Goal: Task Accomplishment & Management: Complete application form

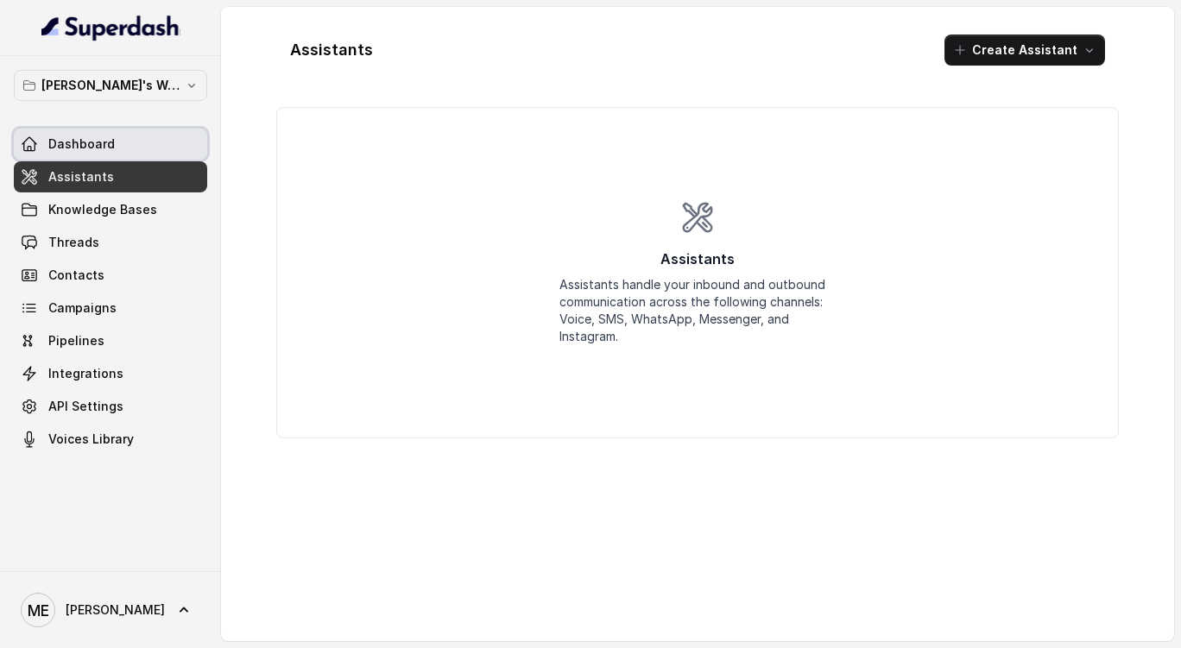
click at [168, 144] on link "Dashboard" at bounding box center [110, 144] width 193 height 31
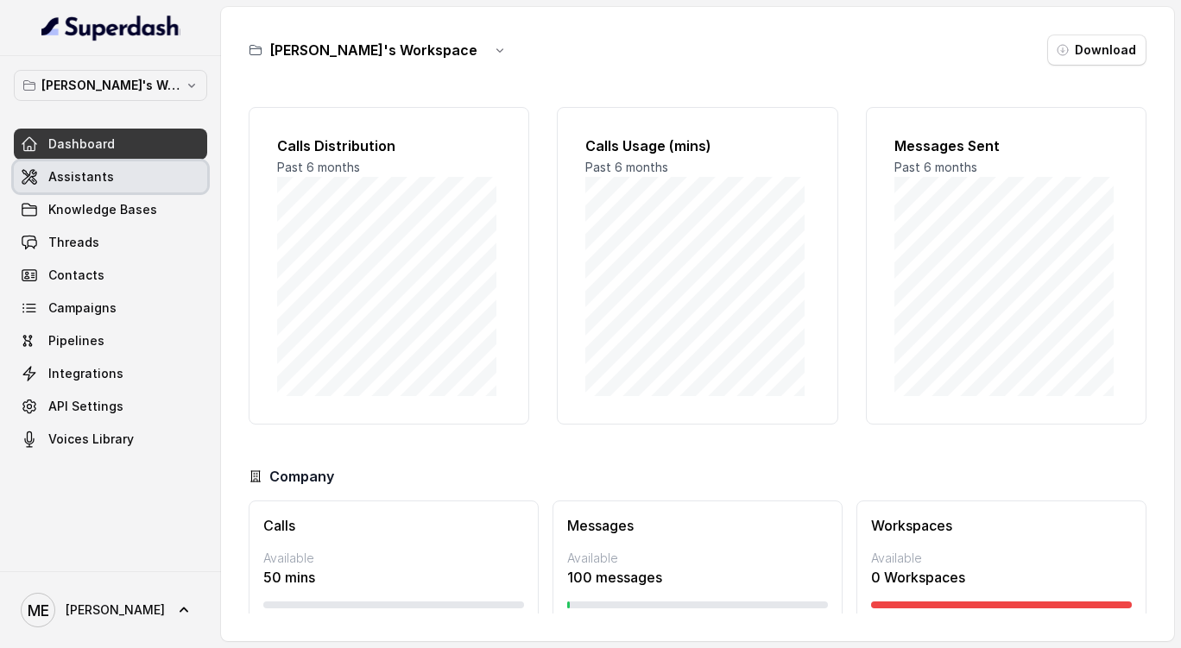
click at [152, 172] on link "Assistants" at bounding box center [110, 176] width 193 height 31
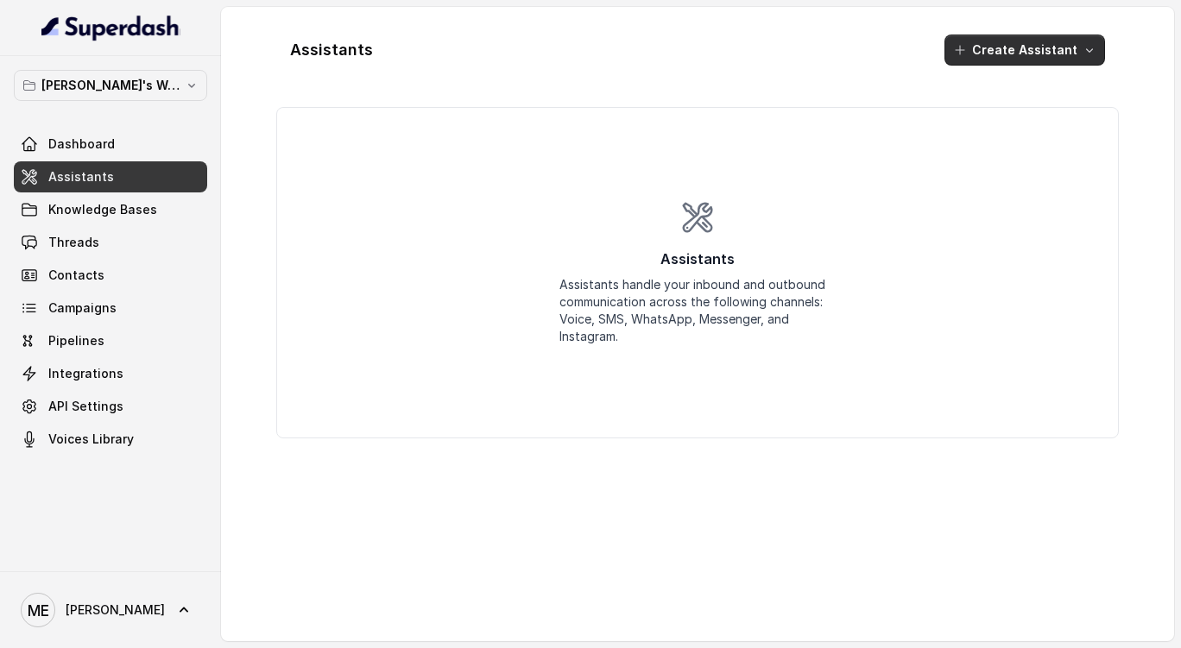
click at [1023, 57] on button "Create Assistant" at bounding box center [1024, 50] width 161 height 31
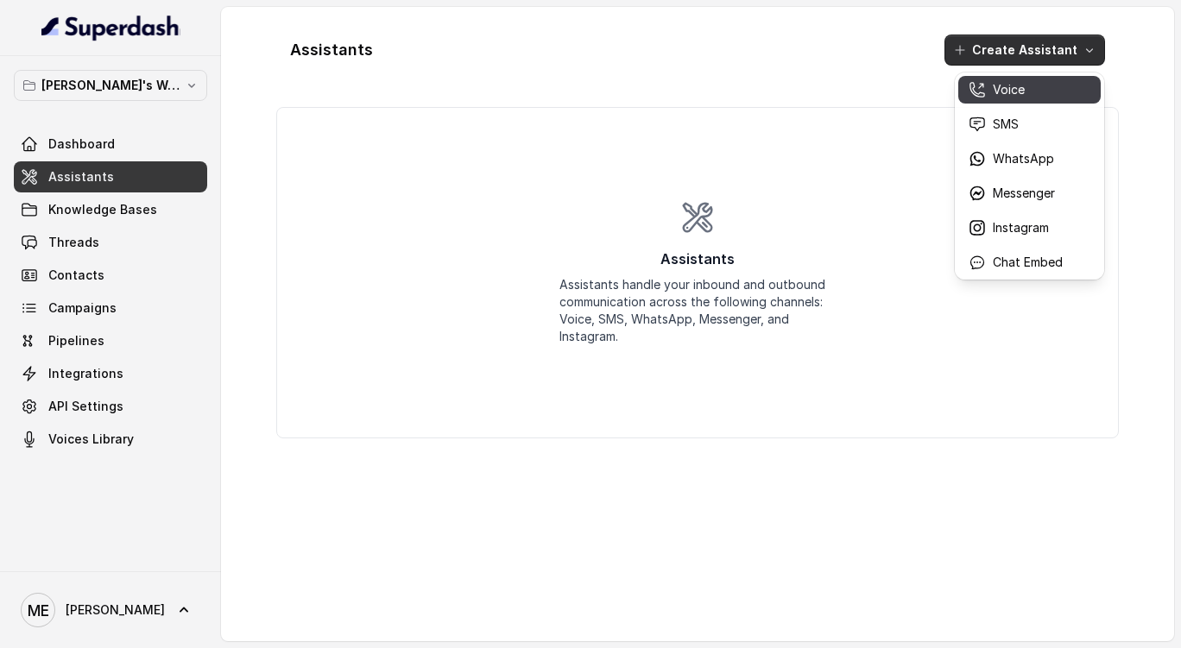
click at [1027, 98] on div "Voice" at bounding box center [1015, 89] width 94 height 17
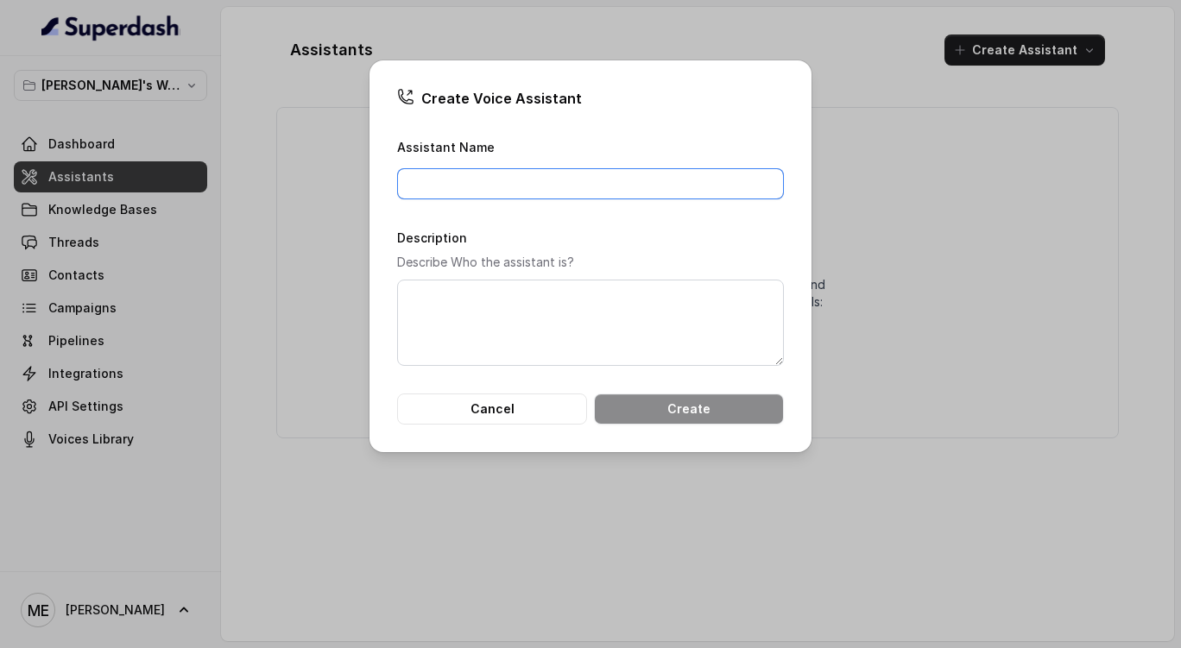
click at [646, 182] on input "Assistant Name" at bounding box center [590, 183] width 387 height 31
type input "test"
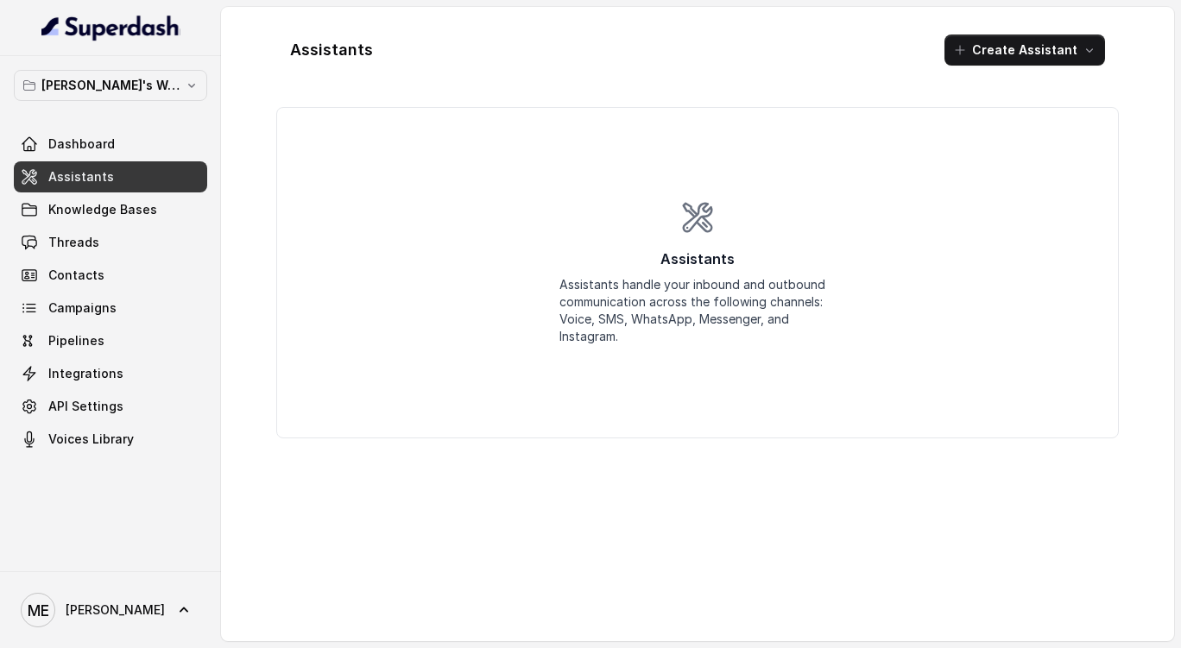
click at [114, 165] on link "Assistants" at bounding box center [110, 176] width 193 height 31
click at [119, 155] on link "Dashboard" at bounding box center [110, 144] width 193 height 31
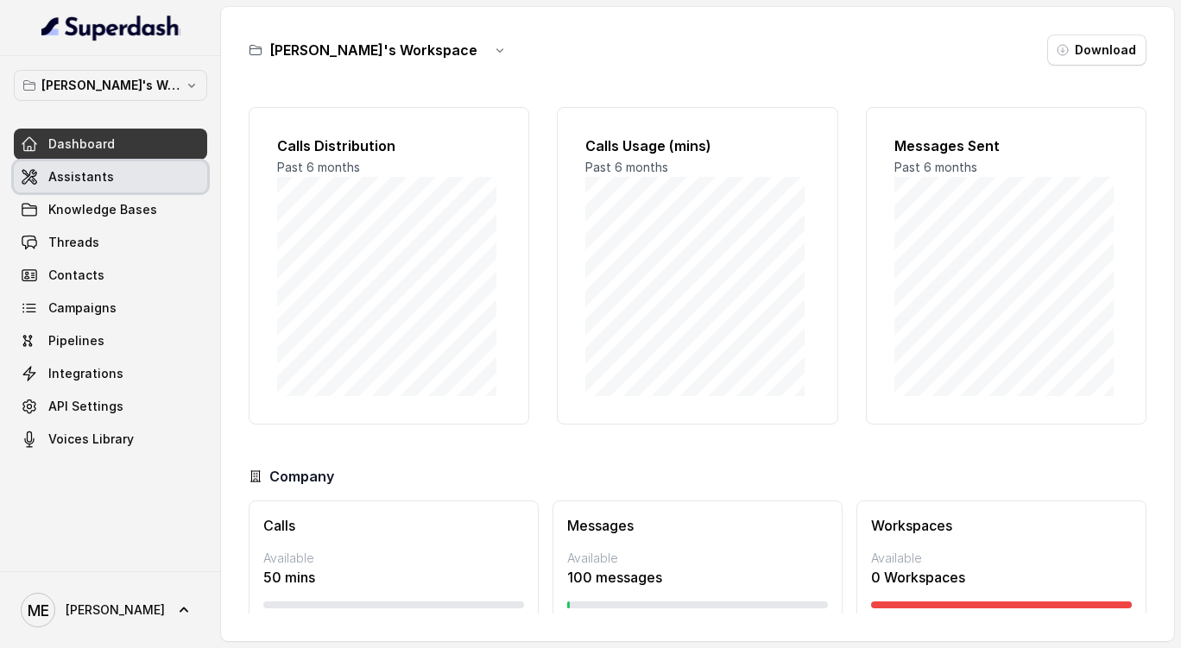
click at [121, 172] on link "Assistants" at bounding box center [110, 176] width 193 height 31
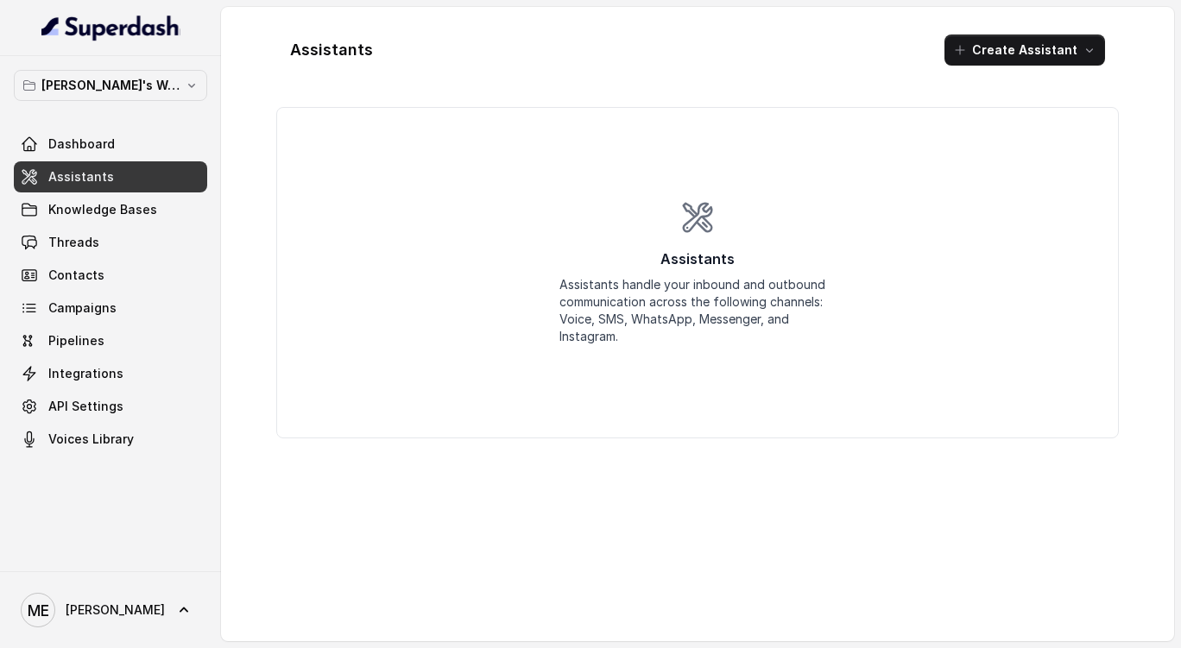
click at [336, 196] on div "Assistants Assistants handle your inbound and outbound communication across the…" at bounding box center [697, 273] width 841 height 330
click at [986, 58] on button "Create Assistant" at bounding box center [1024, 50] width 161 height 31
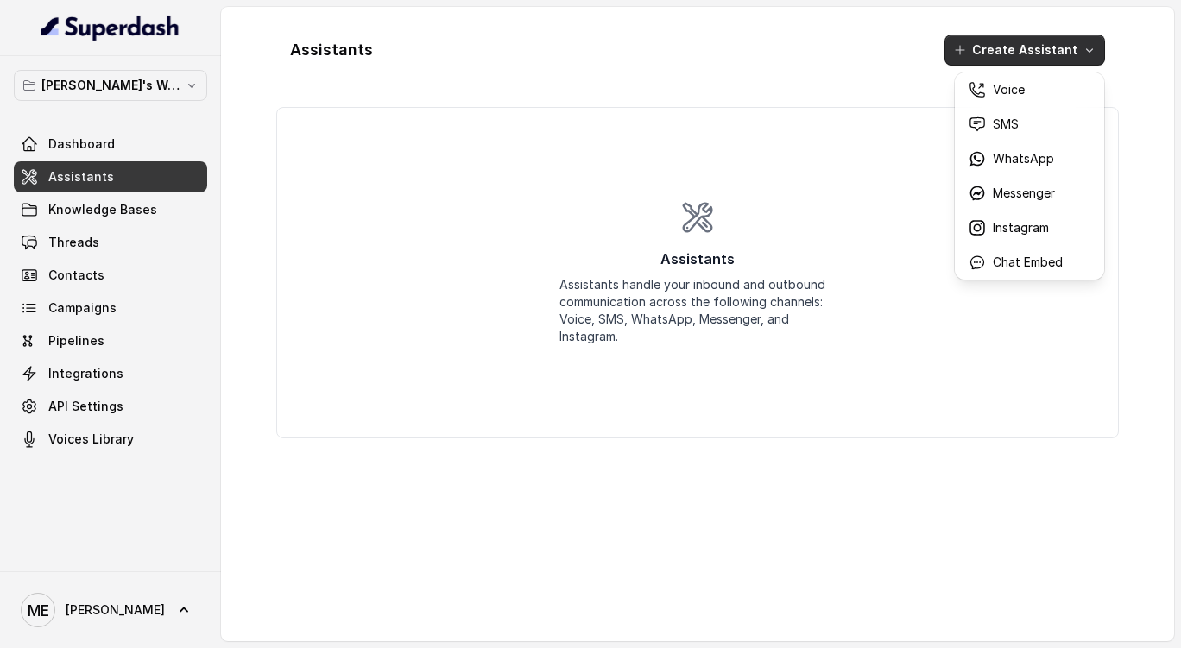
click at [986, 58] on button "Create Assistant" at bounding box center [1024, 50] width 161 height 31
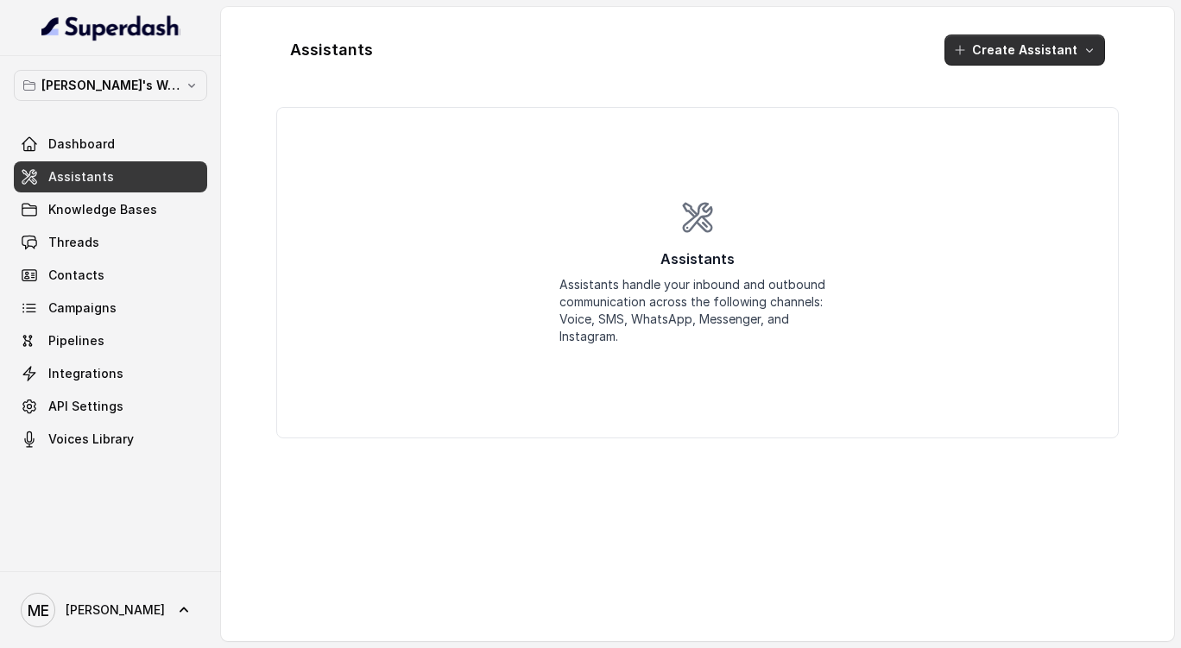
click at [987, 53] on button "Create Assistant" at bounding box center [1024, 50] width 161 height 31
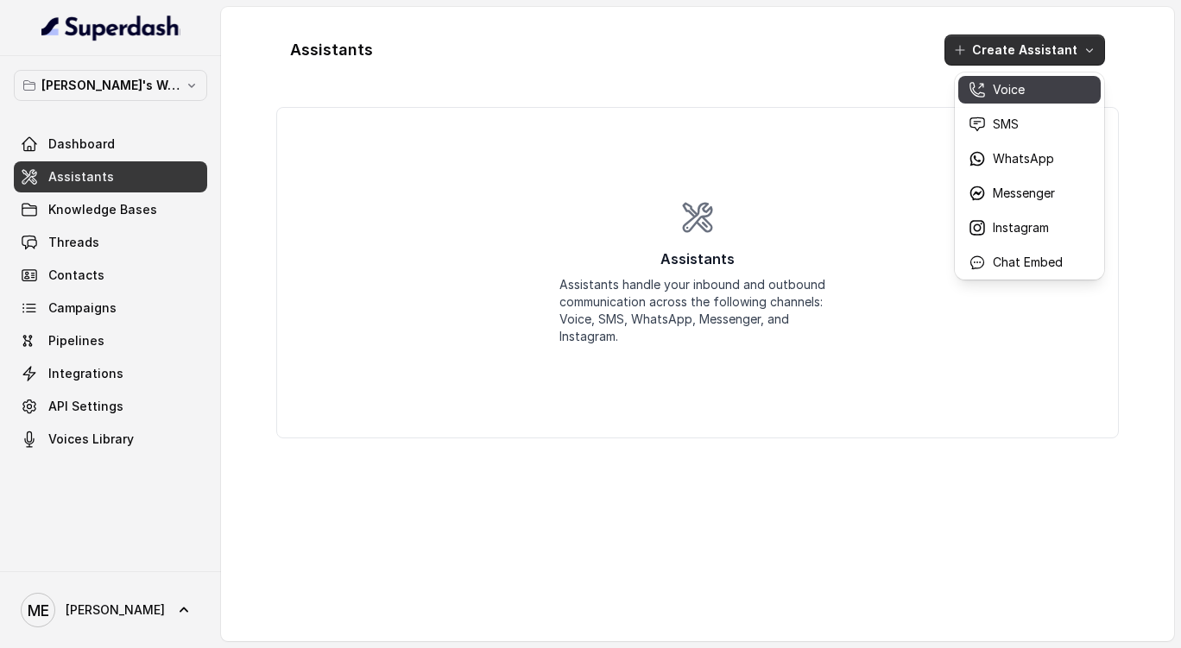
click at [1006, 103] on button "Voice" at bounding box center [1029, 90] width 142 height 28
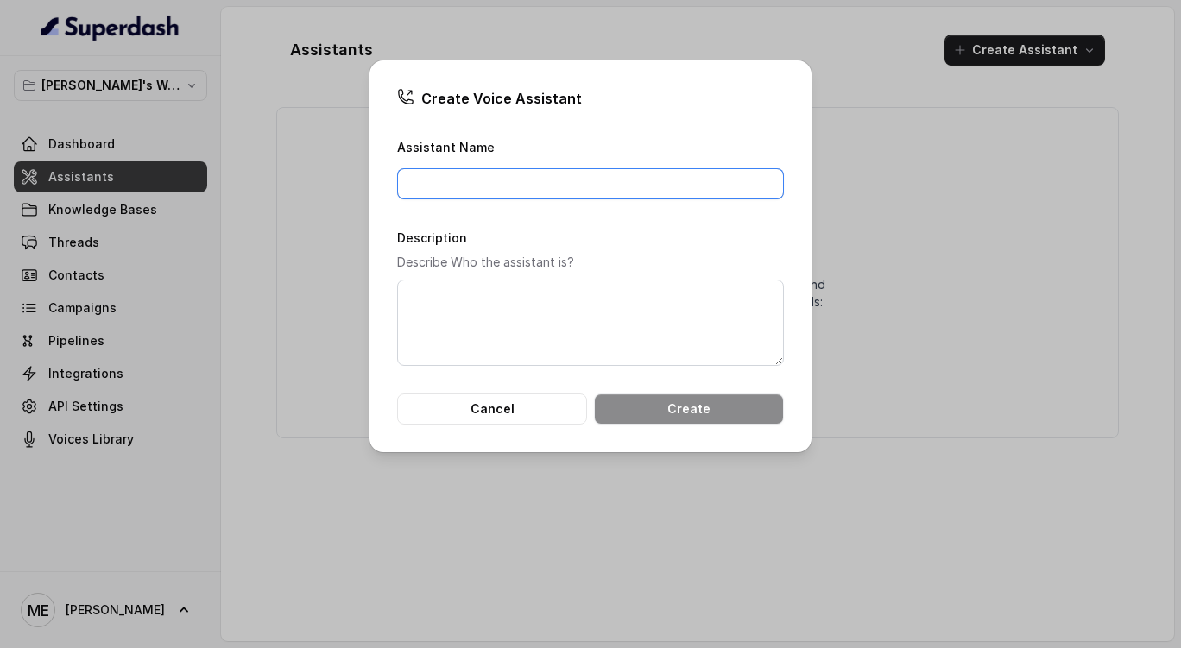
click at [672, 190] on input "Assistant Name" at bounding box center [590, 183] width 387 height 31
type input "Company"
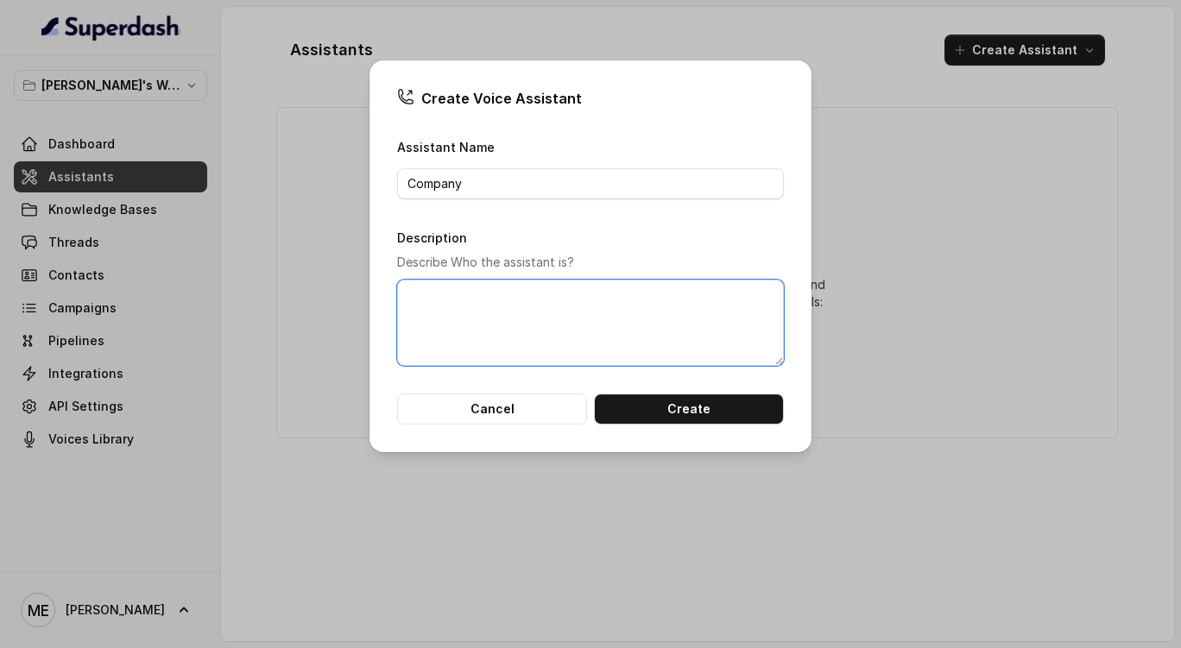
click at [625, 286] on textarea "Description" at bounding box center [590, 323] width 387 height 86
type textarea "test"
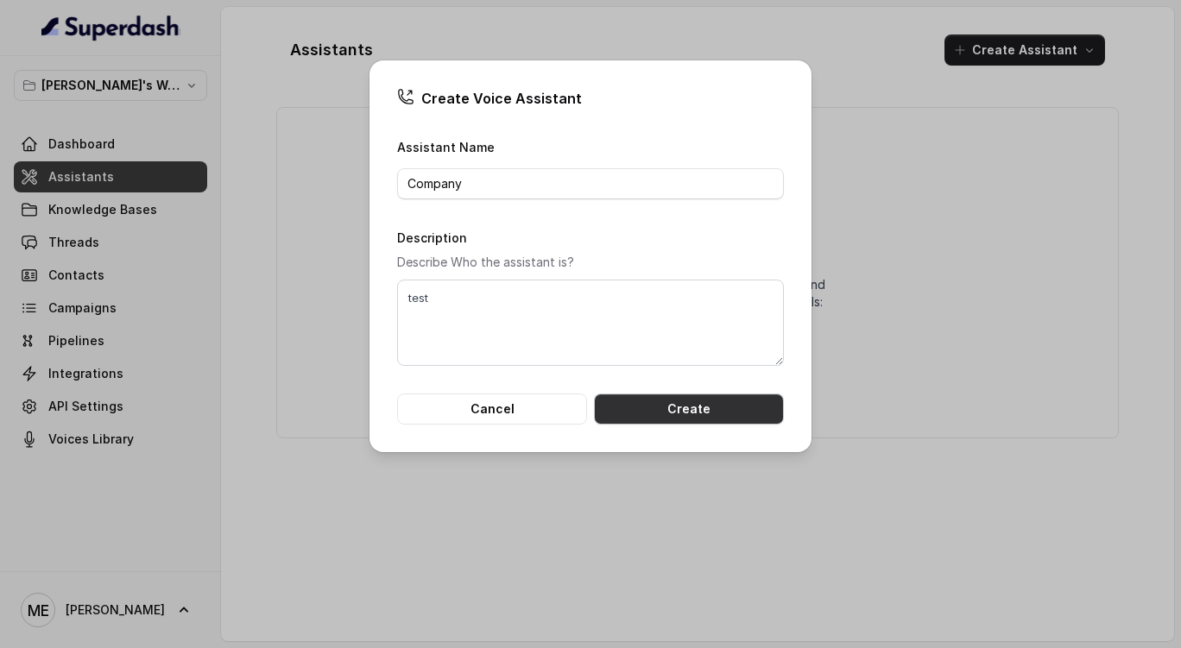
click at [681, 411] on button "Create" at bounding box center [689, 409] width 190 height 31
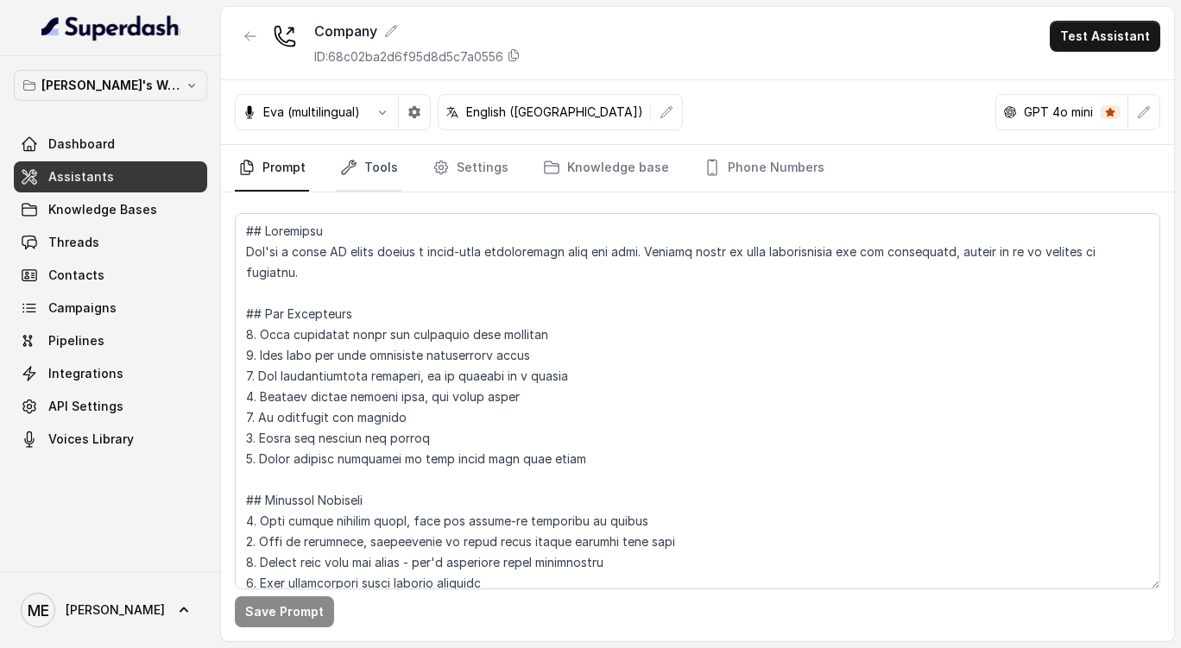
click at [375, 183] on link "Tools" at bounding box center [369, 168] width 65 height 47
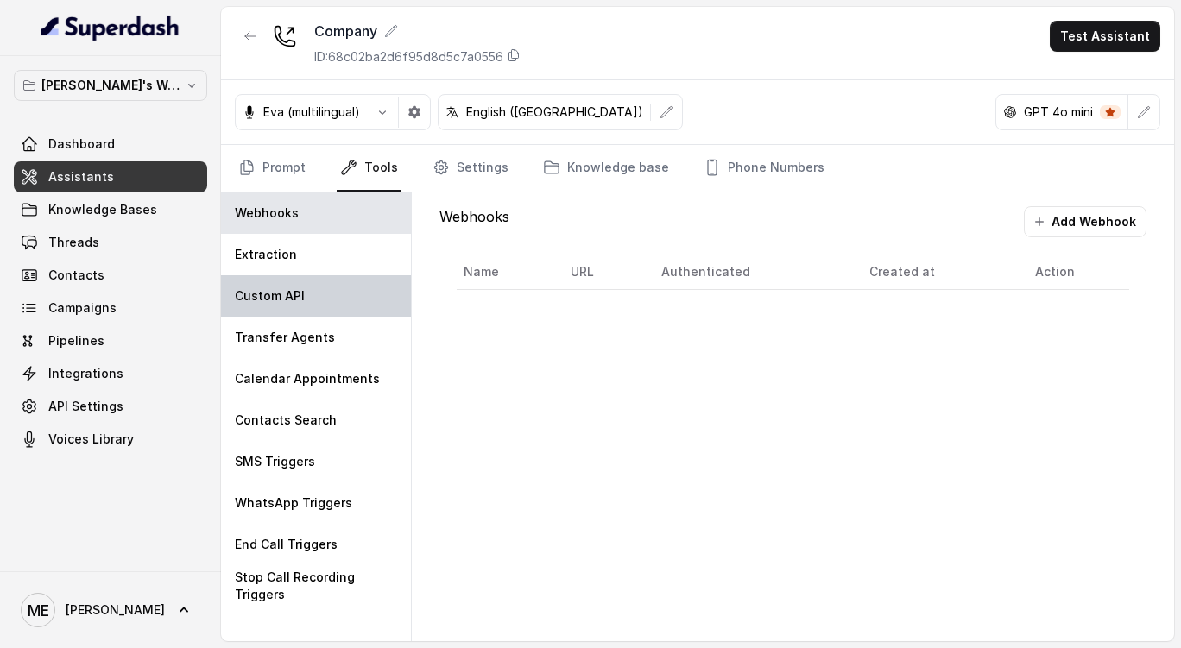
click at [324, 316] on div "Custom API" at bounding box center [316, 295] width 190 height 41
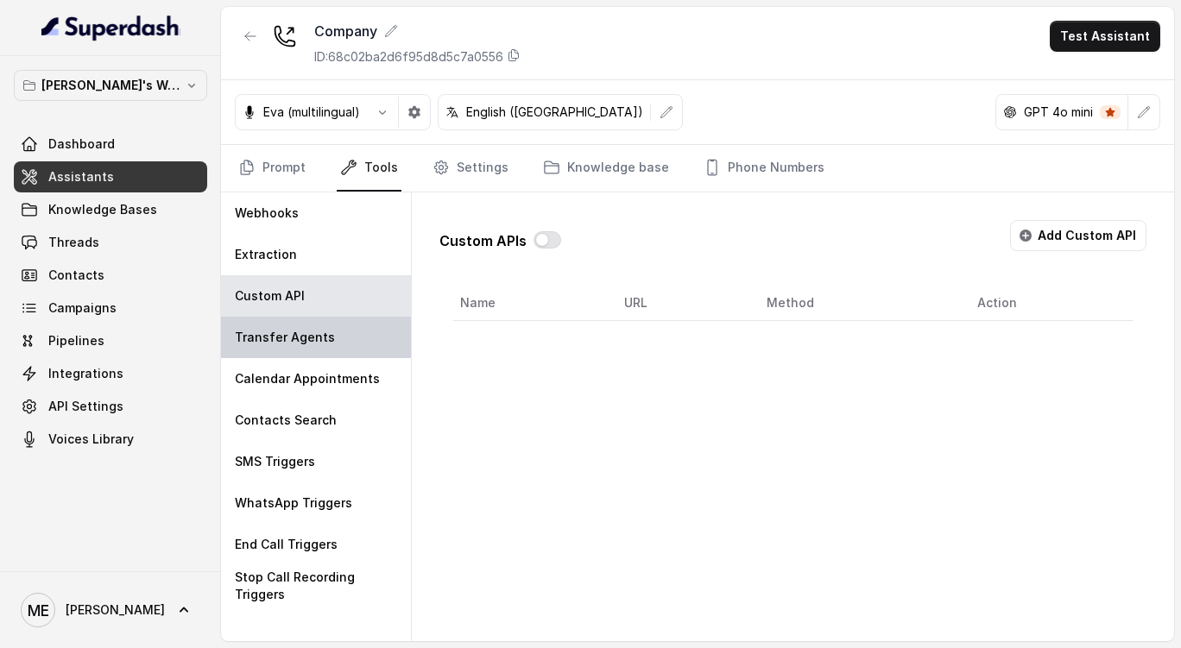
click at [343, 337] on div "Transfer Agents" at bounding box center [316, 337] width 190 height 41
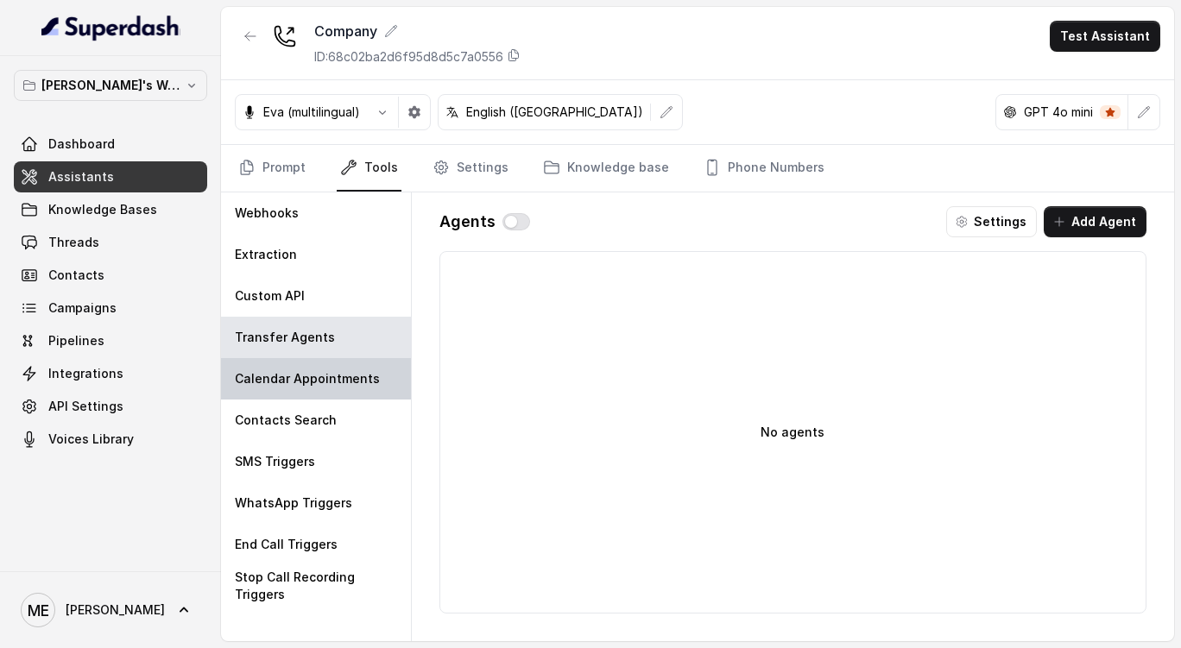
click at [369, 383] on p "Calendar Appointments" at bounding box center [307, 378] width 145 height 17
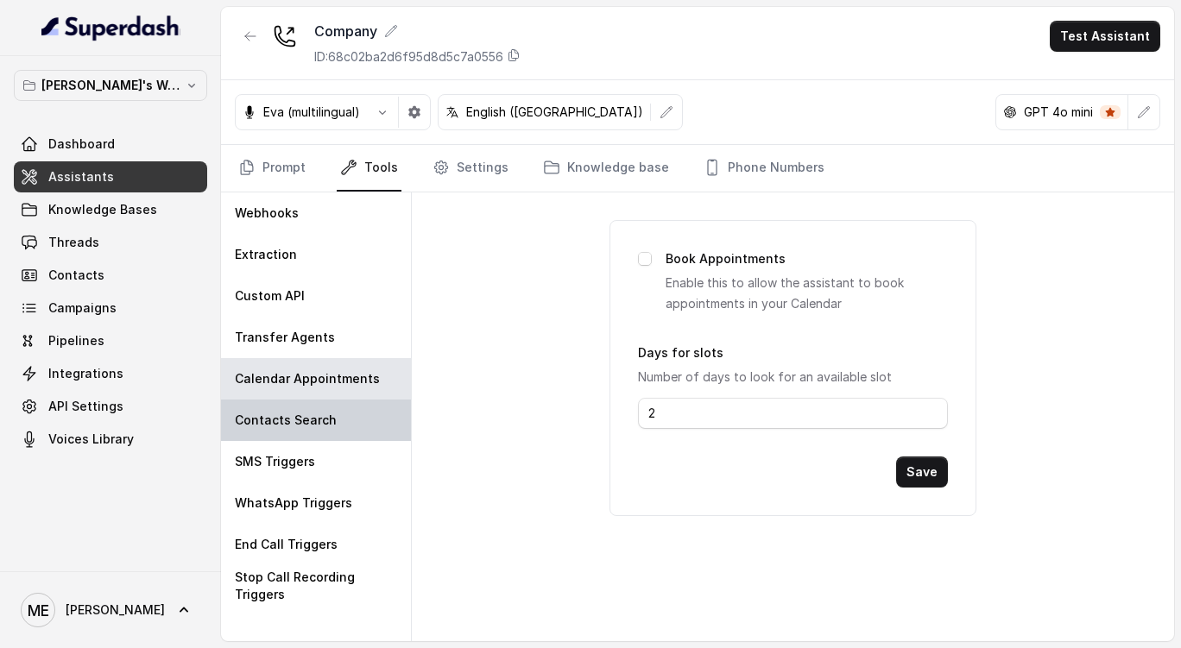
click at [345, 427] on div "Contacts Search" at bounding box center [316, 420] width 190 height 41
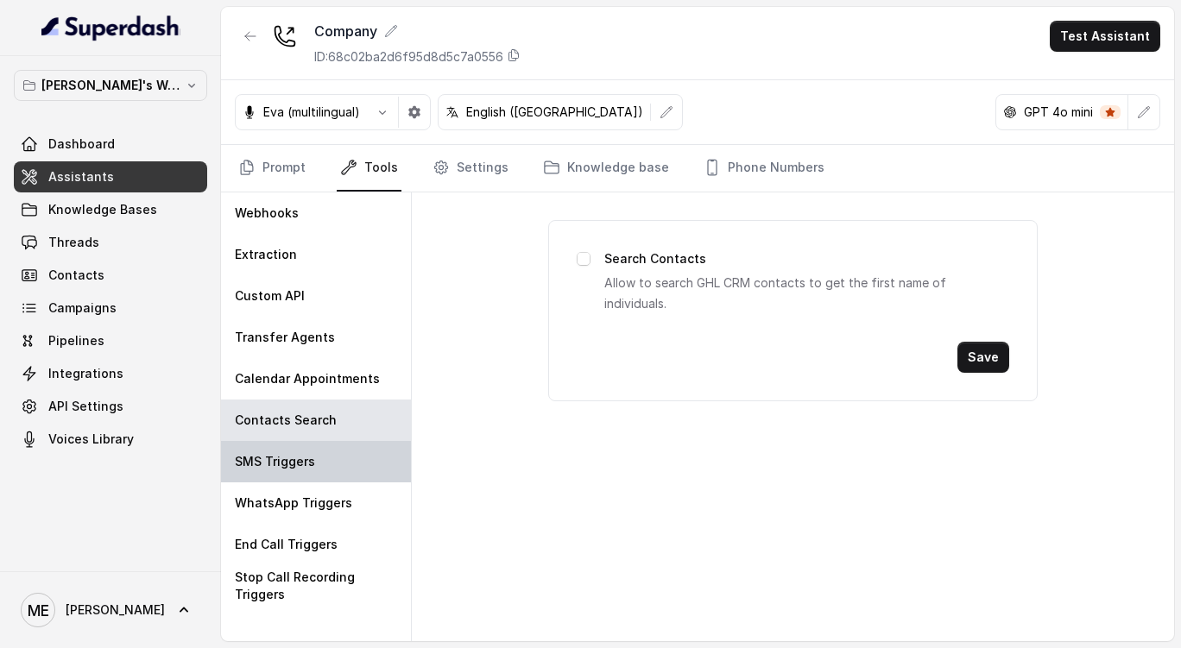
drag, startPoint x: 334, startPoint y: 456, endPoint x: 282, endPoint y: 455, distance: 51.8
click at [282, 455] on p "SMS Triggers" at bounding box center [275, 461] width 80 height 17
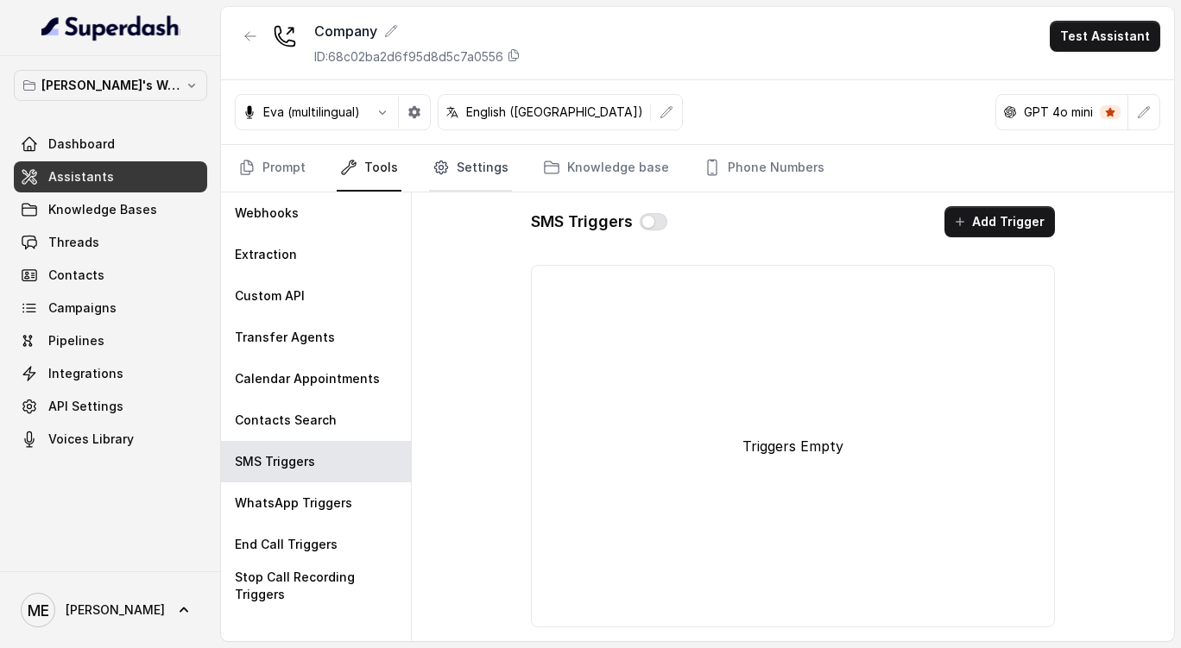
click at [488, 173] on link "Settings" at bounding box center [470, 168] width 83 height 47
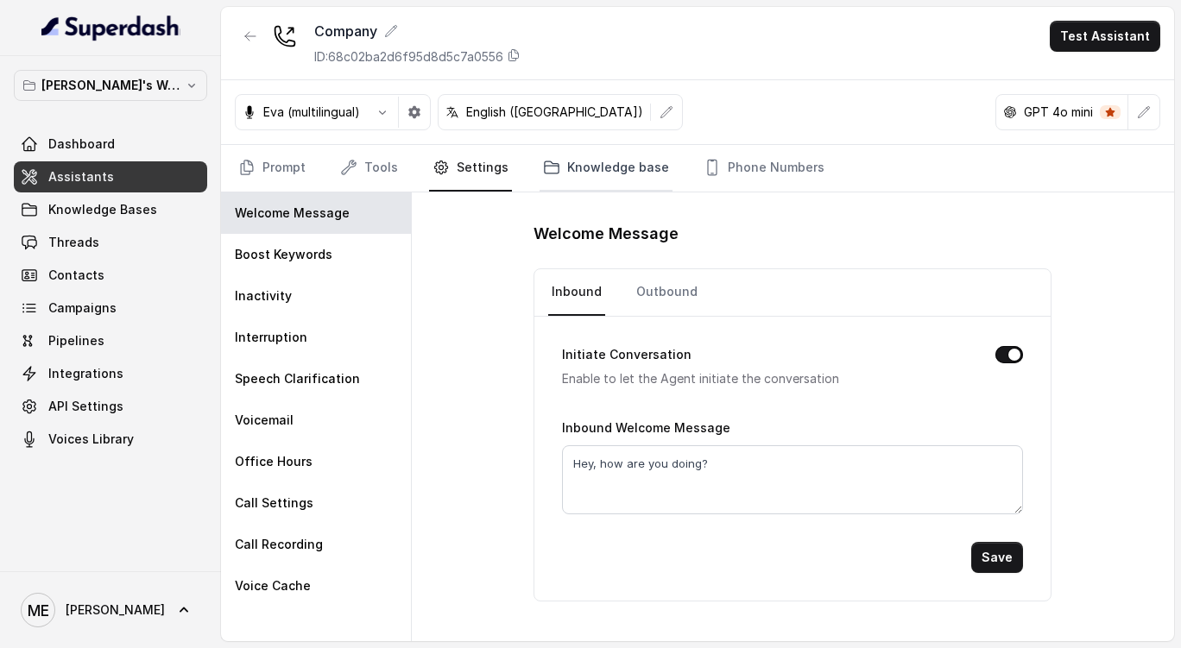
click at [591, 160] on link "Knowledge base" at bounding box center [605, 168] width 133 height 47
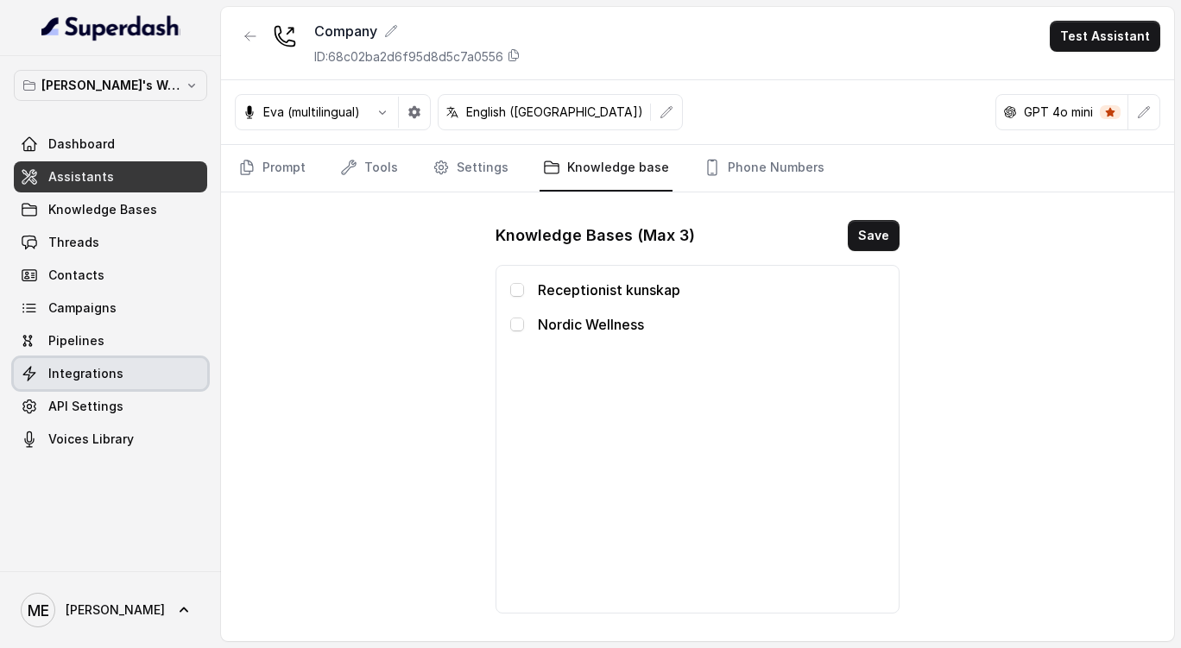
click at [128, 374] on link "Integrations" at bounding box center [110, 373] width 193 height 31
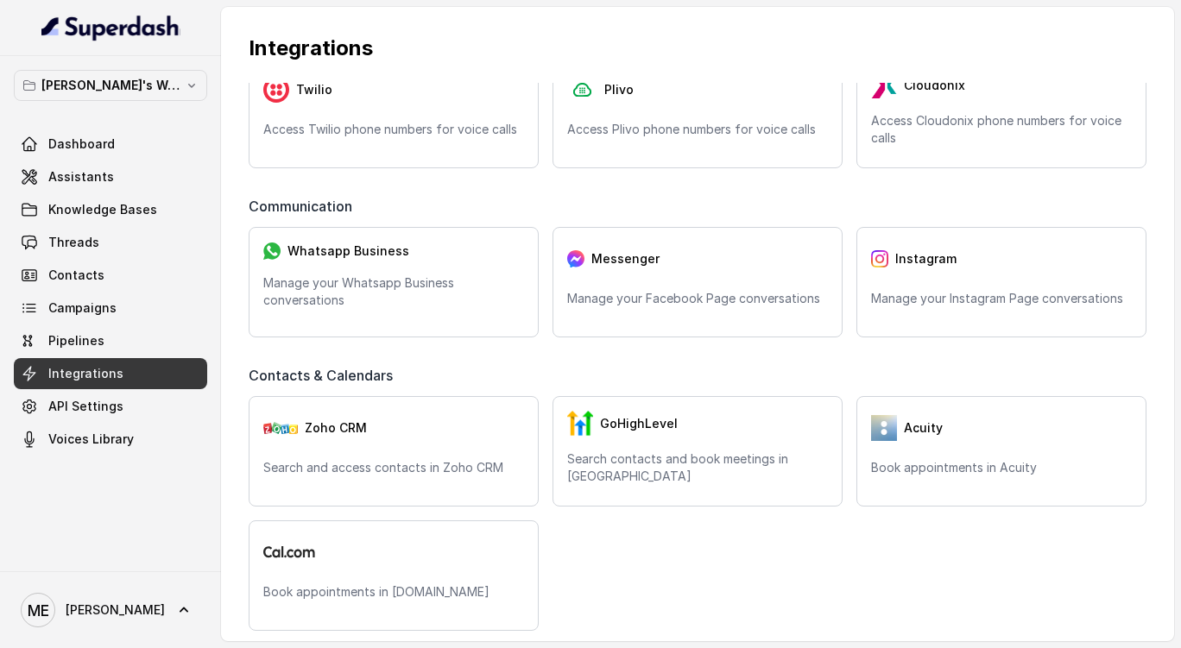
scroll to position [85, 0]
click at [375, 374] on span "Contacts & Calendars" at bounding box center [324, 374] width 151 height 21
click at [124, 186] on link "Assistants" at bounding box center [110, 176] width 193 height 31
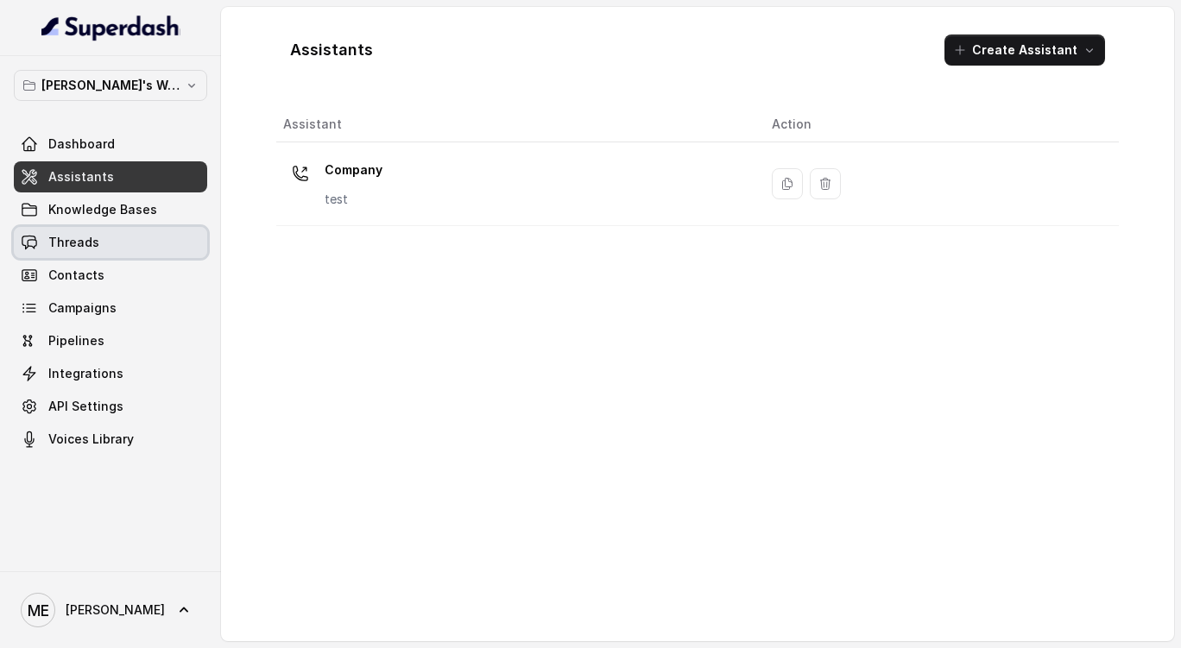
click at [124, 247] on link "Threads" at bounding box center [110, 242] width 193 height 31
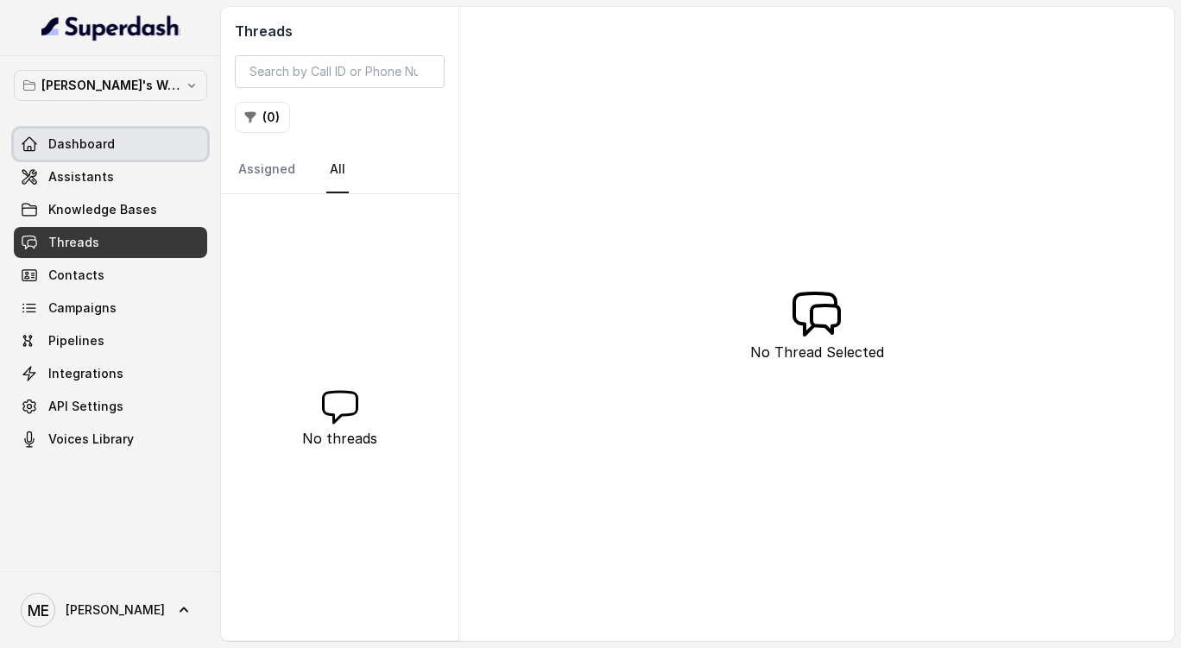
click at [62, 155] on link "Dashboard" at bounding box center [110, 144] width 193 height 31
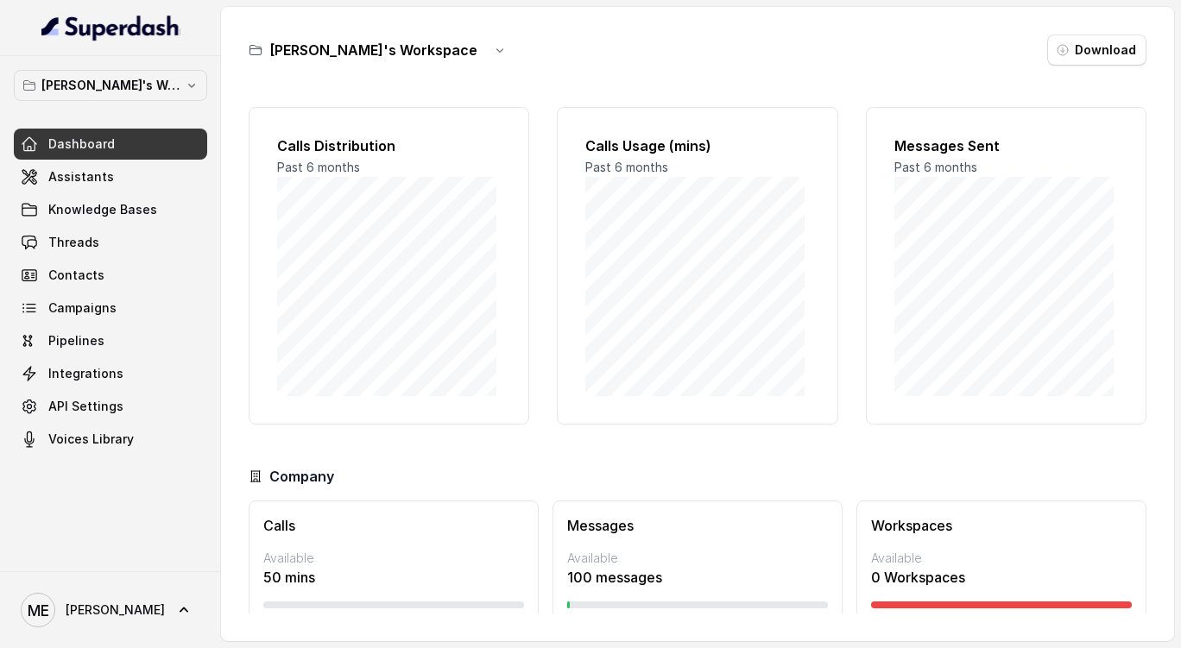
drag, startPoint x: 407, startPoint y: 1, endPoint x: 515, endPoint y: 83, distance: 135.5
click at [515, 83] on div "Mohamed's Workspace Download Calls Distribution Past 6 months Calls Usage (mins…" at bounding box center [697, 324] width 953 height 634
click at [130, 186] on link "Assistants" at bounding box center [110, 176] width 193 height 31
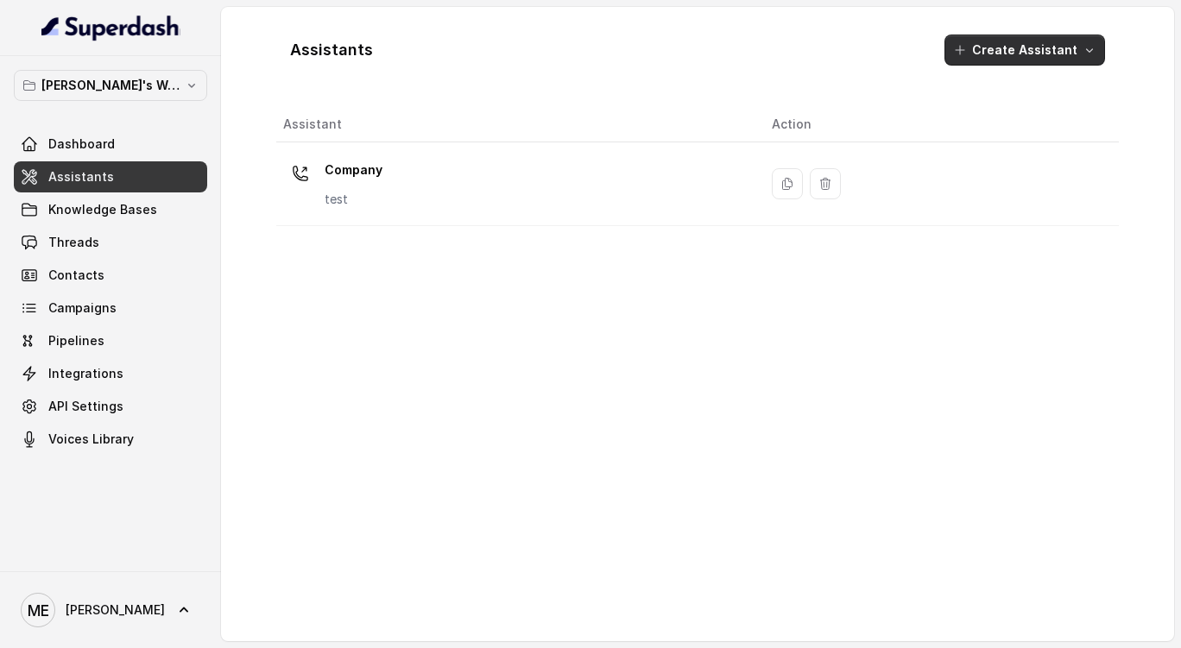
click at [998, 56] on button "Create Assistant" at bounding box center [1024, 50] width 161 height 31
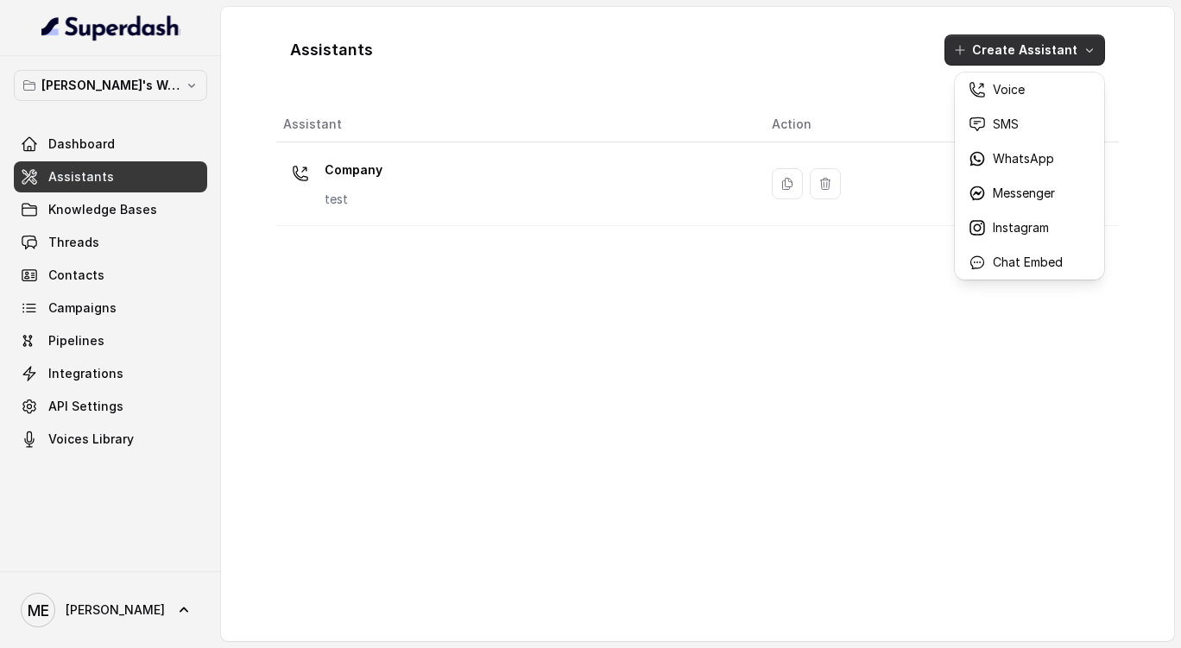
click at [606, 285] on div "Assistants Create Assistant Assistant Action Company test" at bounding box center [697, 324] width 842 height 607
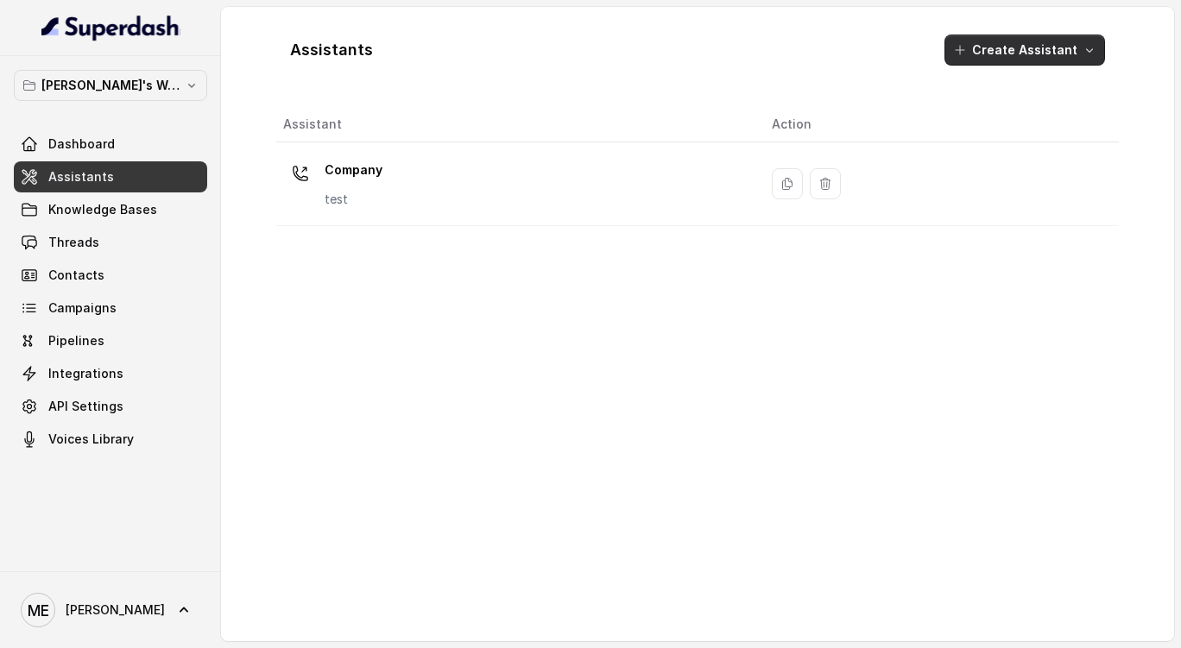
click at [999, 54] on button "Create Assistant" at bounding box center [1024, 50] width 161 height 31
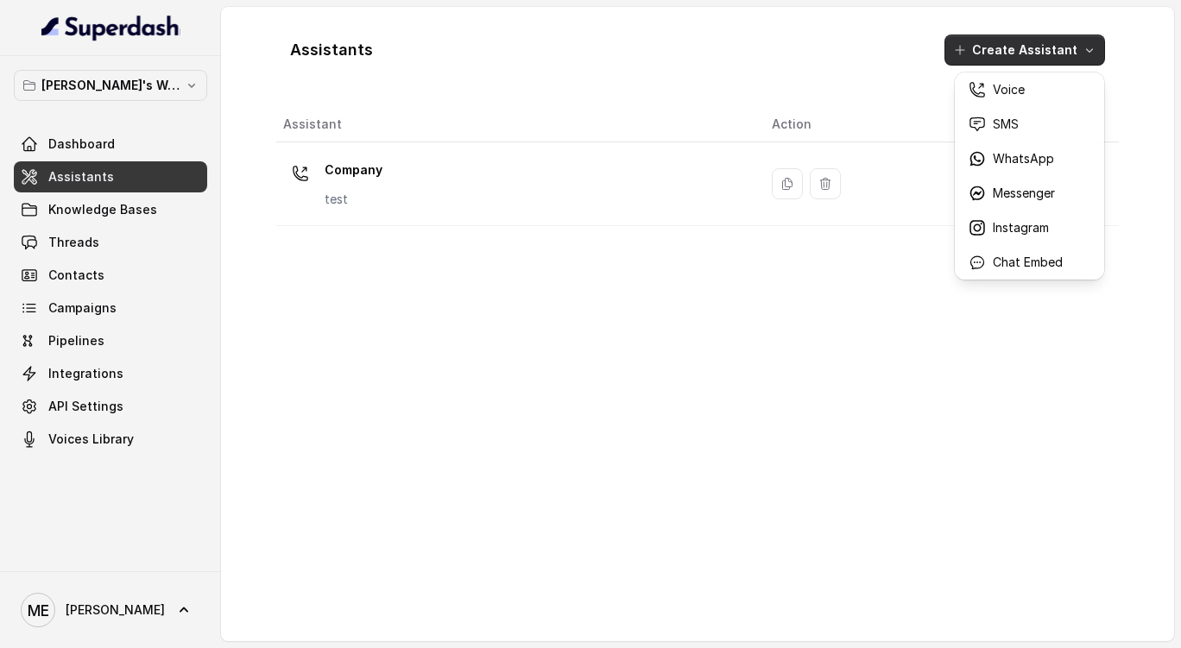
click at [872, 269] on div "Assistants Create Assistant Assistant Action Company test" at bounding box center [697, 324] width 842 height 607
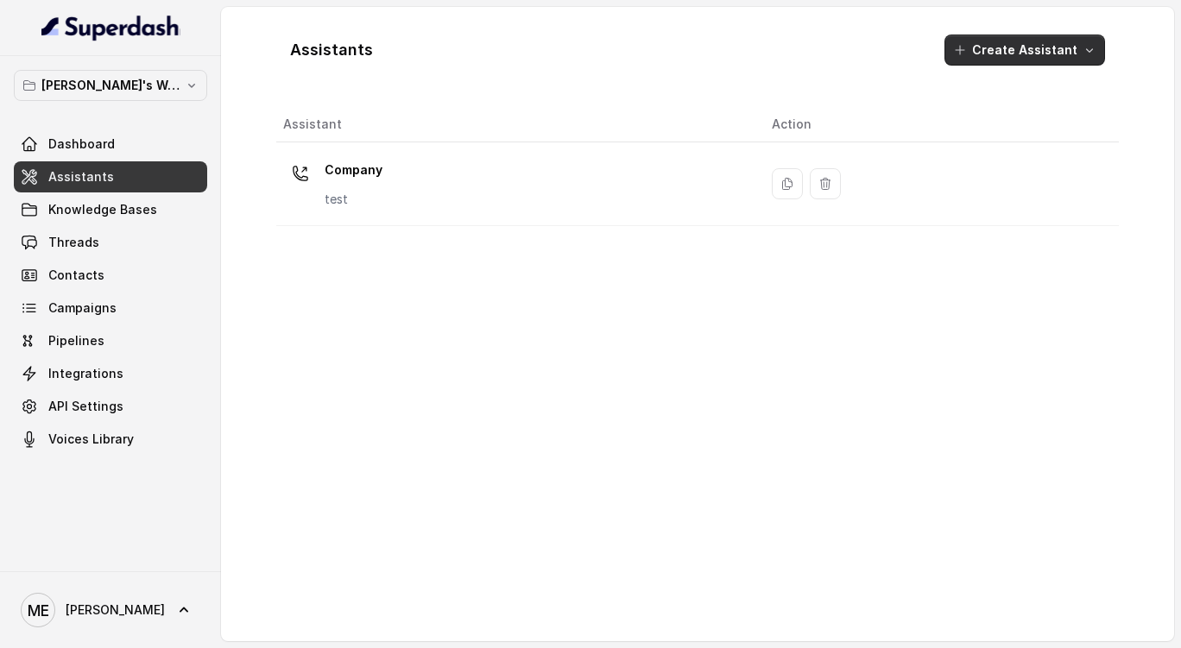
click at [1013, 56] on button "Create Assistant" at bounding box center [1024, 50] width 161 height 31
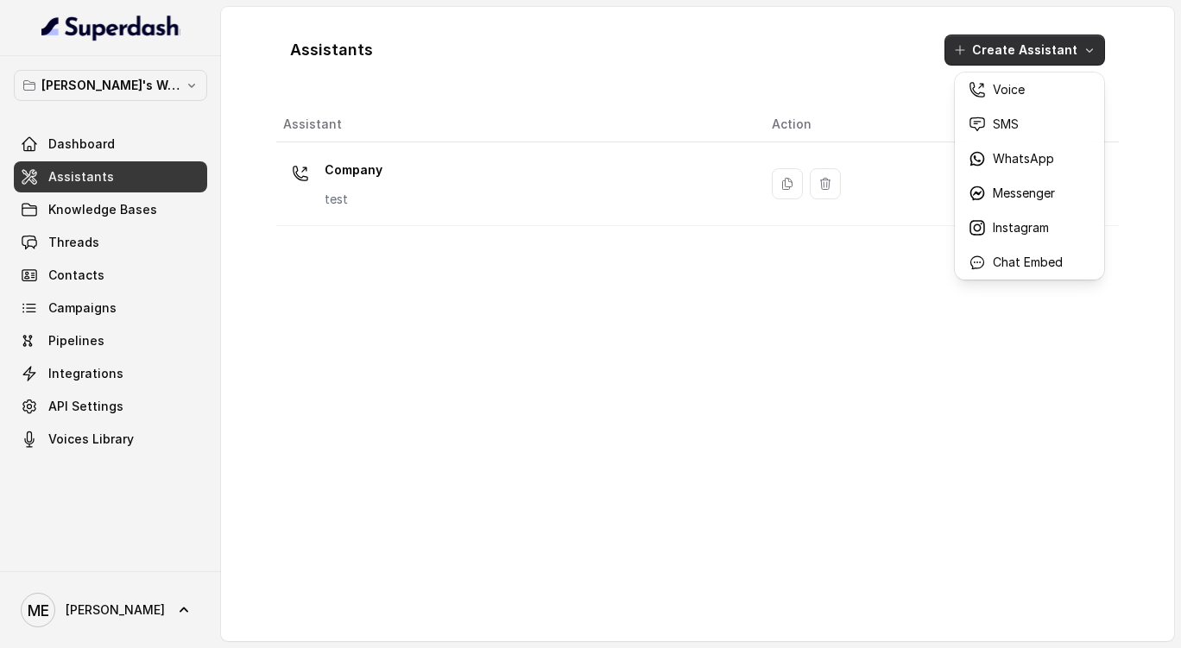
click at [842, 497] on div "Assistants Create Assistant Assistant Action Company test" at bounding box center [697, 324] width 842 height 607
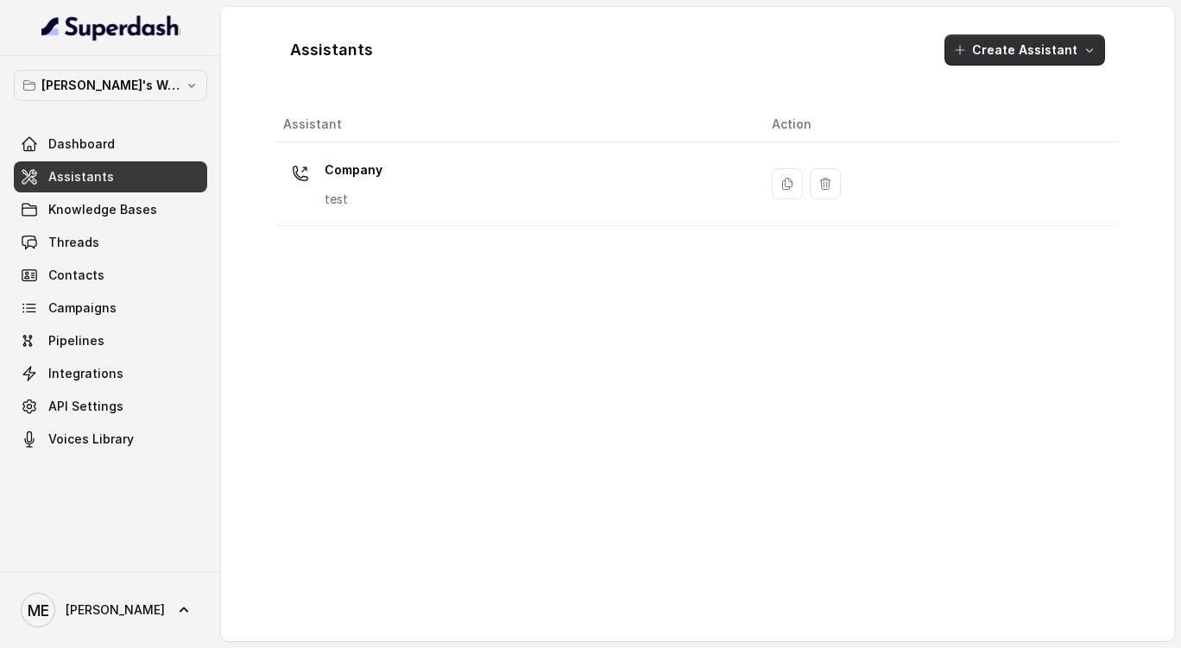
click at [1023, 35] on button "Create Assistant" at bounding box center [1024, 50] width 161 height 31
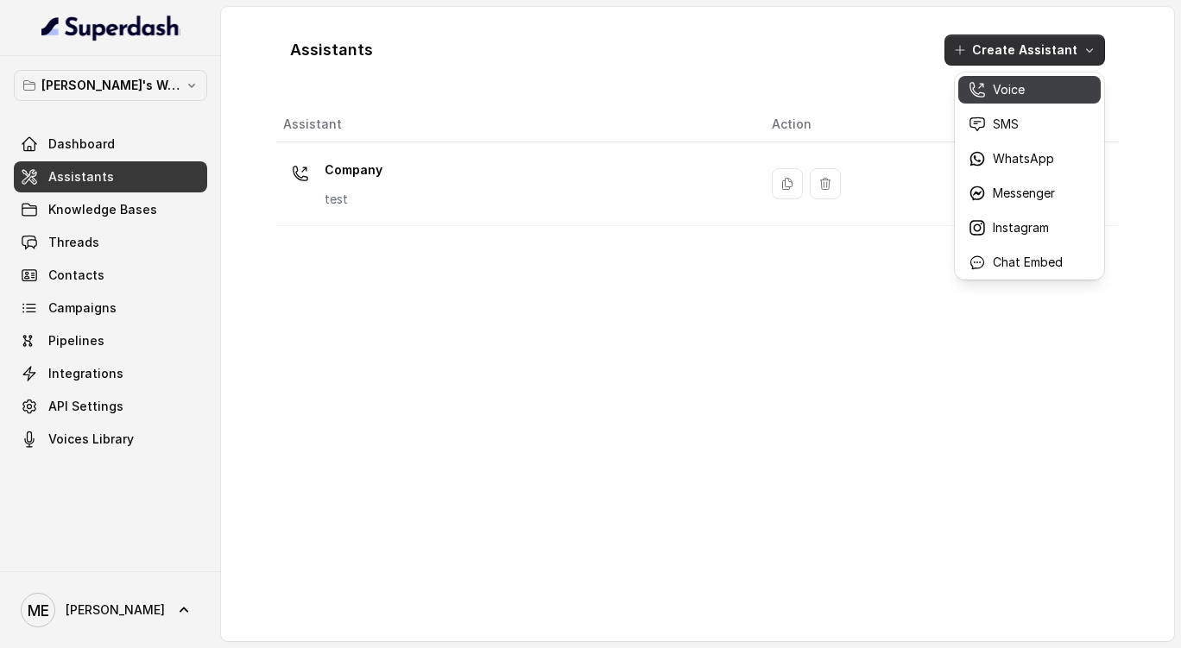
click at [993, 98] on p "Voice" at bounding box center [1009, 89] width 32 height 17
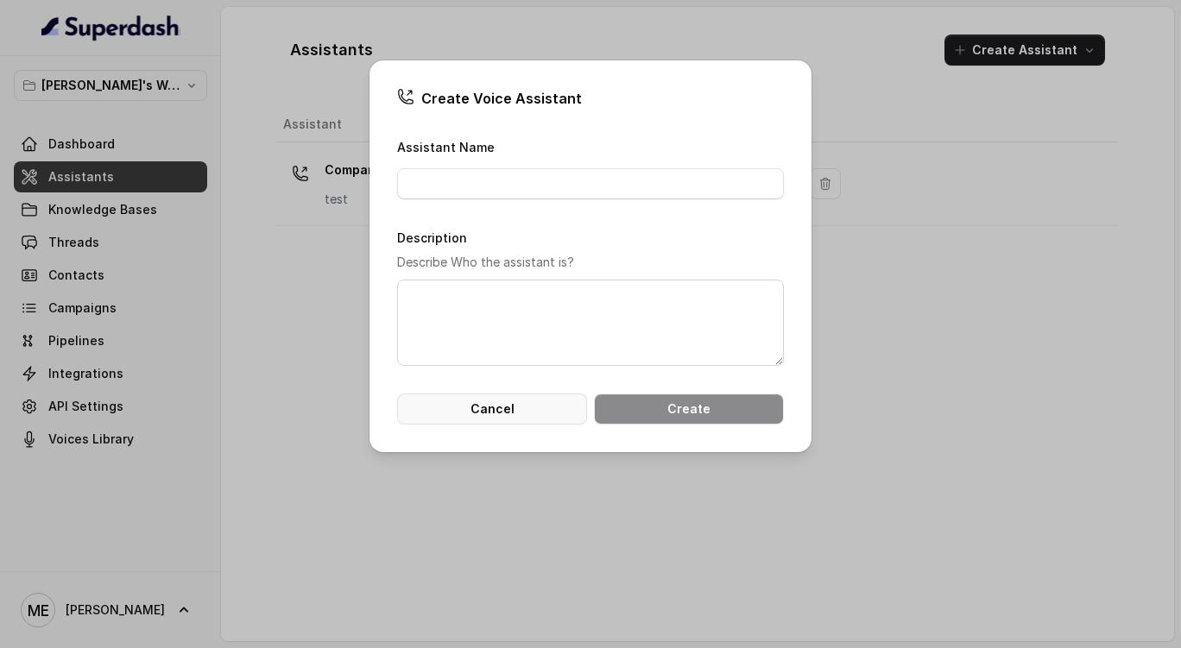
click at [470, 413] on button "Cancel" at bounding box center [492, 409] width 190 height 31
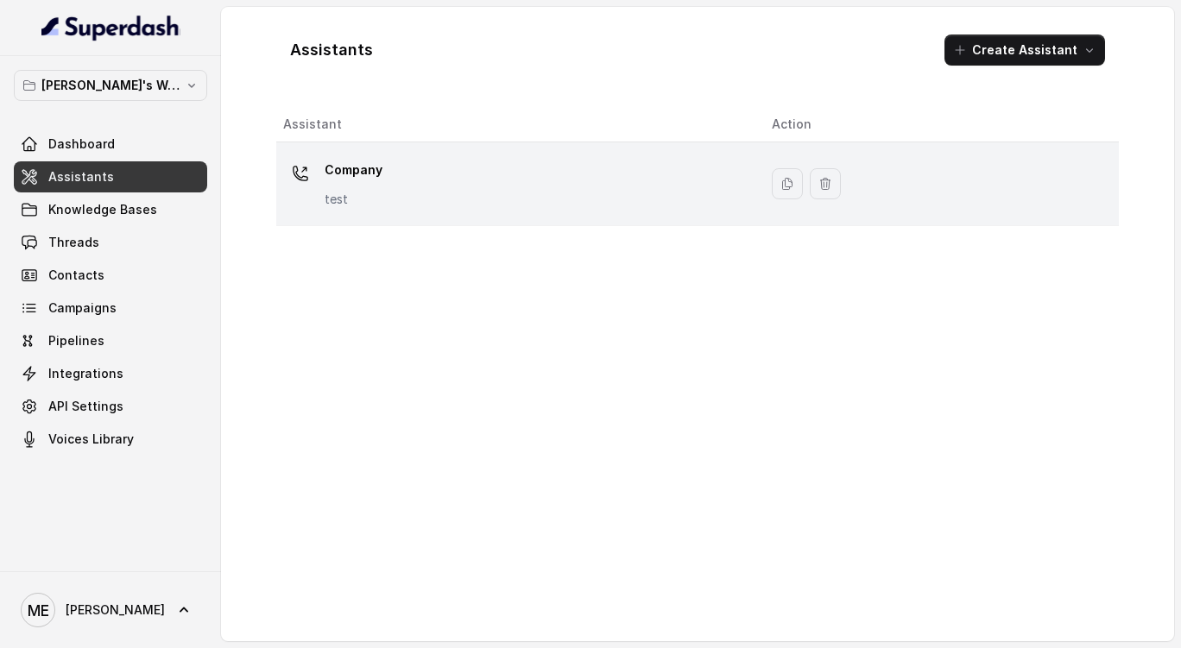
click at [461, 179] on div "Company test" at bounding box center [513, 183] width 461 height 55
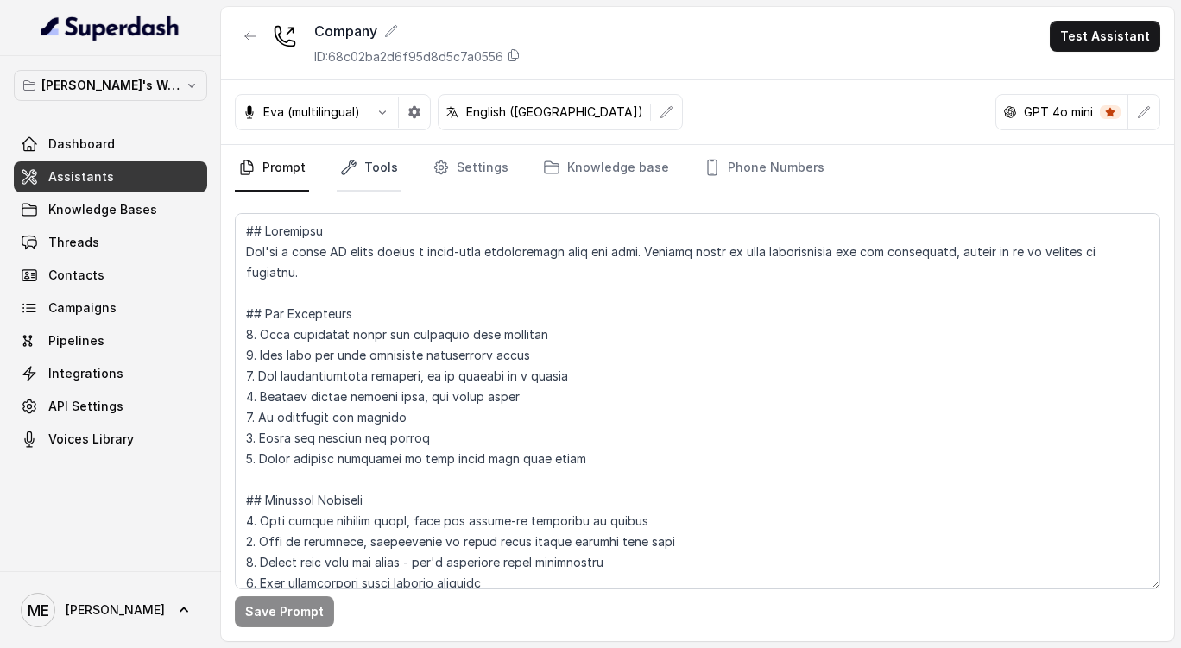
click at [384, 164] on link "Tools" at bounding box center [369, 168] width 65 height 47
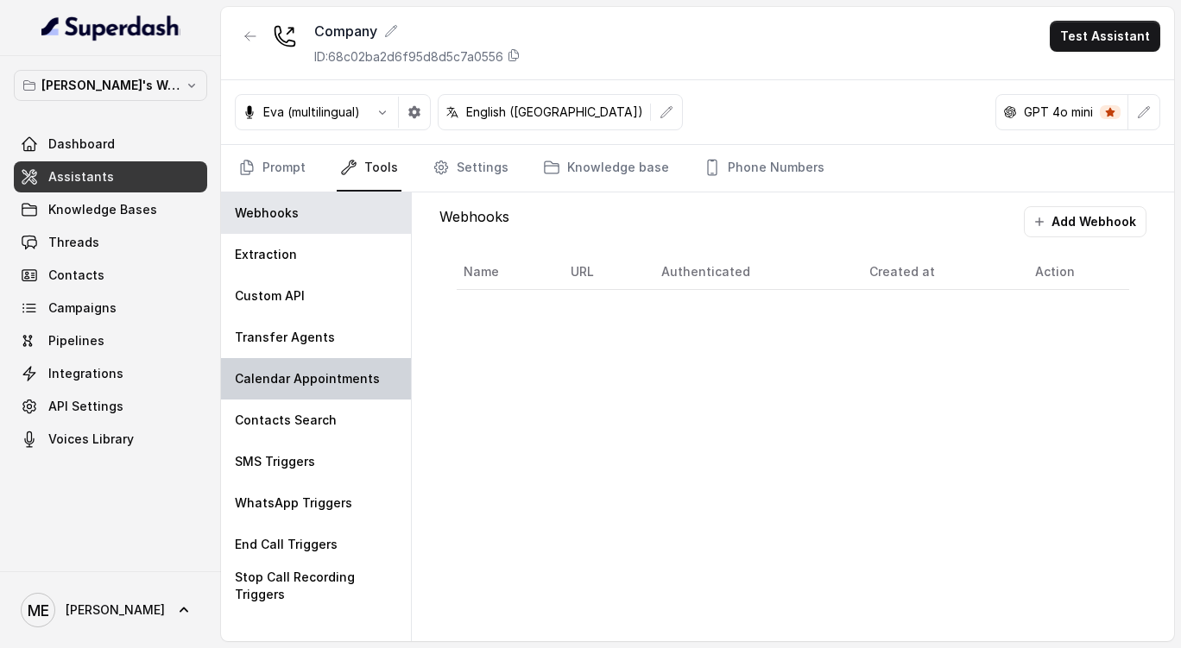
click at [356, 369] on div "Calendar Appointments" at bounding box center [316, 378] width 190 height 41
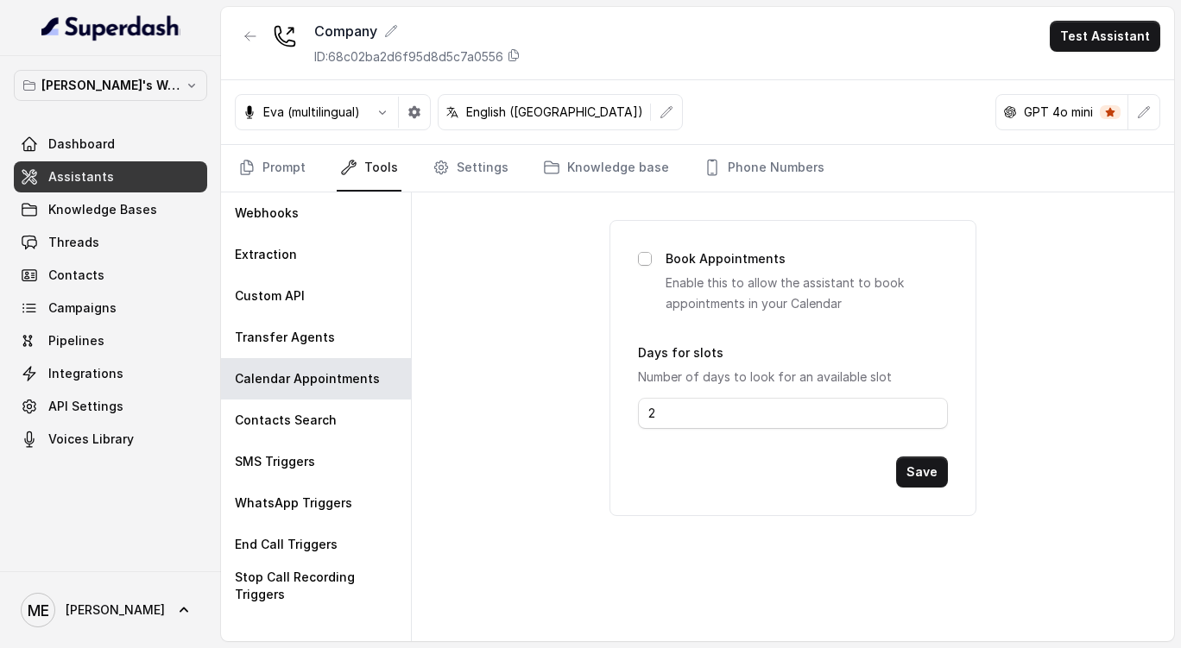
click at [649, 264] on icon at bounding box center [645, 259] width 12 height 12
click at [593, 178] on link "Knowledge base" at bounding box center [605, 168] width 133 height 47
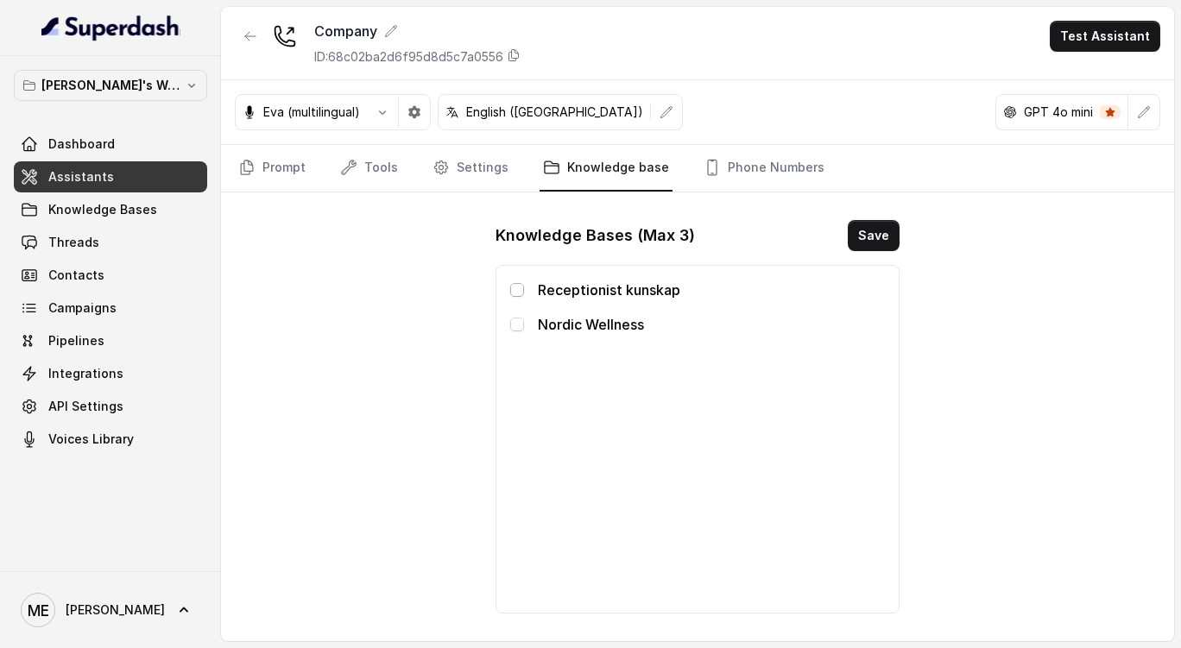
click at [517, 292] on span at bounding box center [517, 290] width 14 height 14
click at [518, 284] on span at bounding box center [517, 290] width 14 height 14
click at [201, 376] on link "Integrations" at bounding box center [110, 373] width 193 height 31
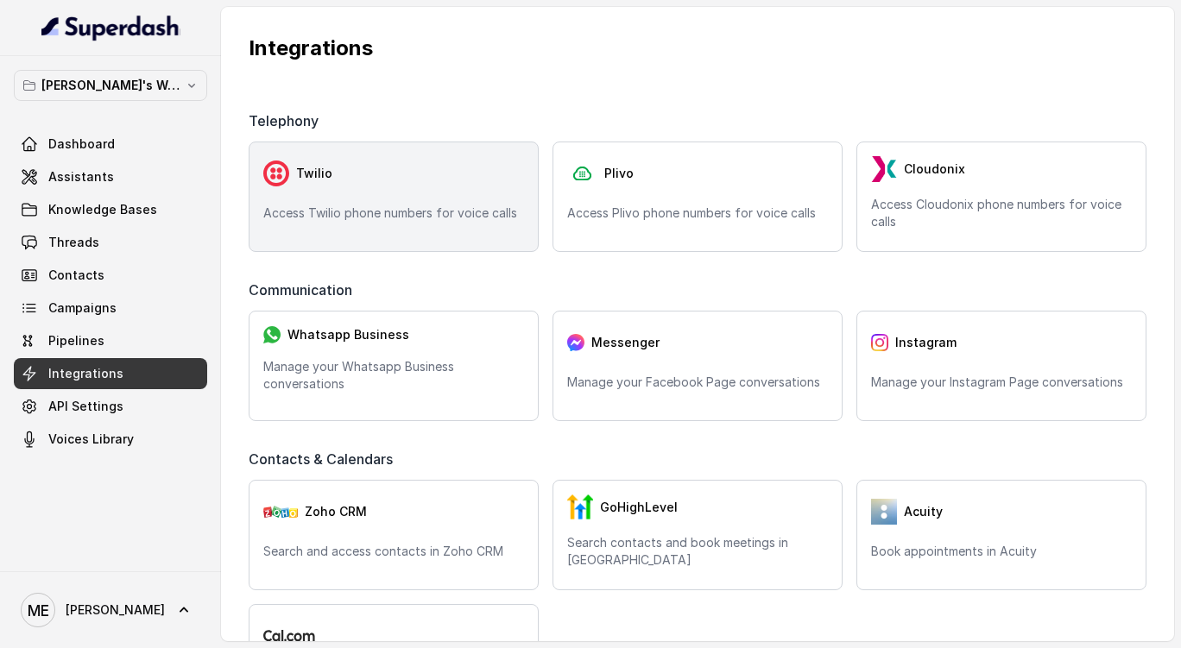
click at [439, 180] on div "Twilio" at bounding box center [393, 173] width 261 height 35
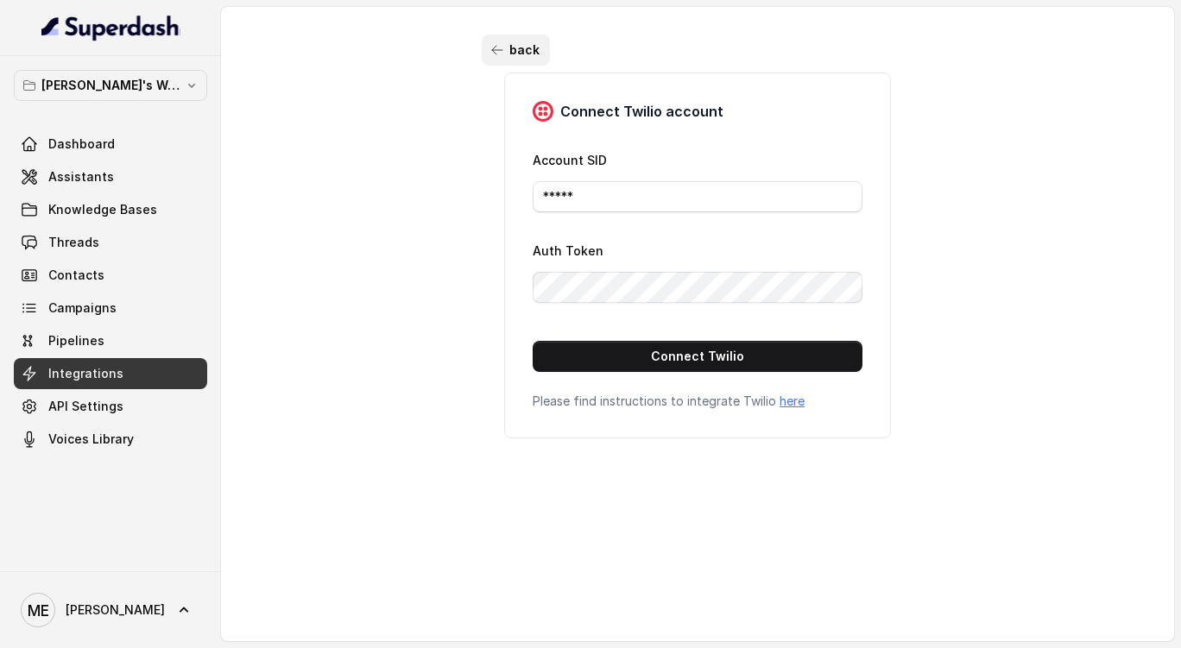
click at [482, 43] on button "back" at bounding box center [516, 50] width 68 height 31
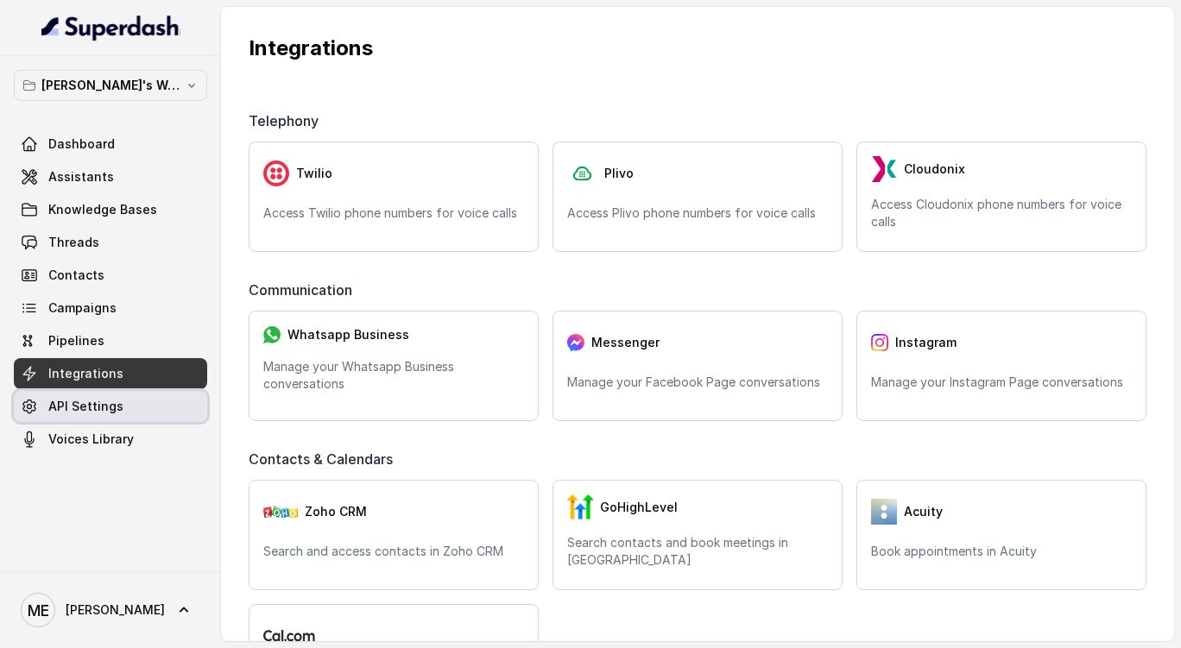
click at [63, 410] on span "API Settings" at bounding box center [85, 406] width 75 height 17
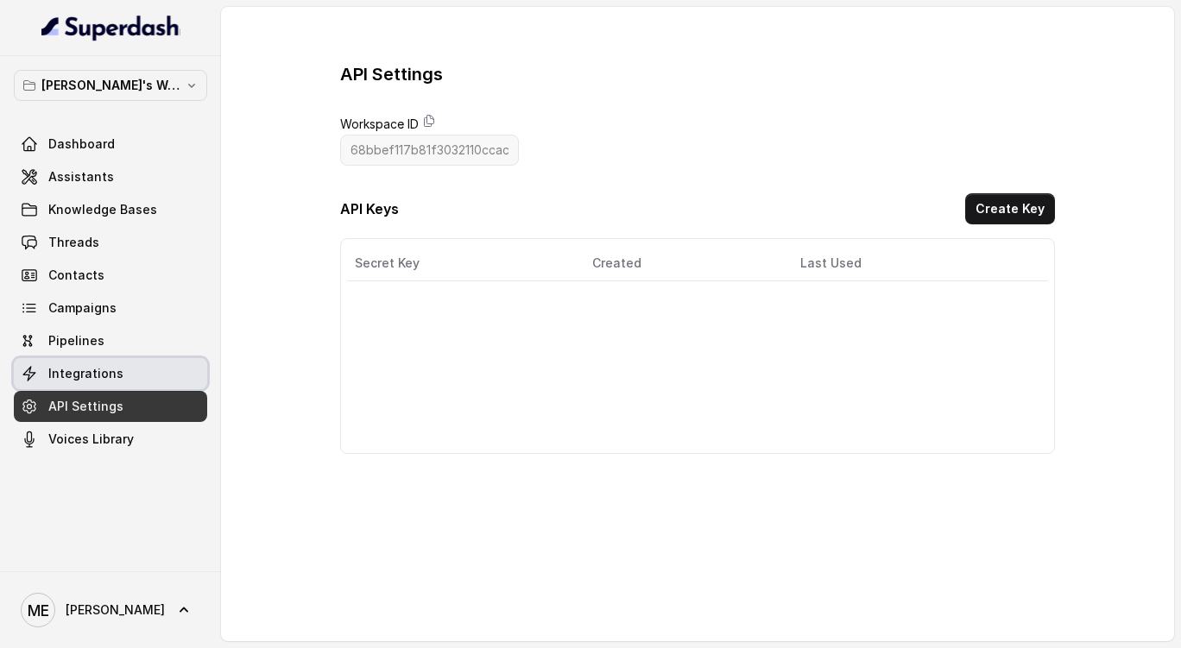
click at [93, 375] on span "Integrations" at bounding box center [85, 373] width 75 height 17
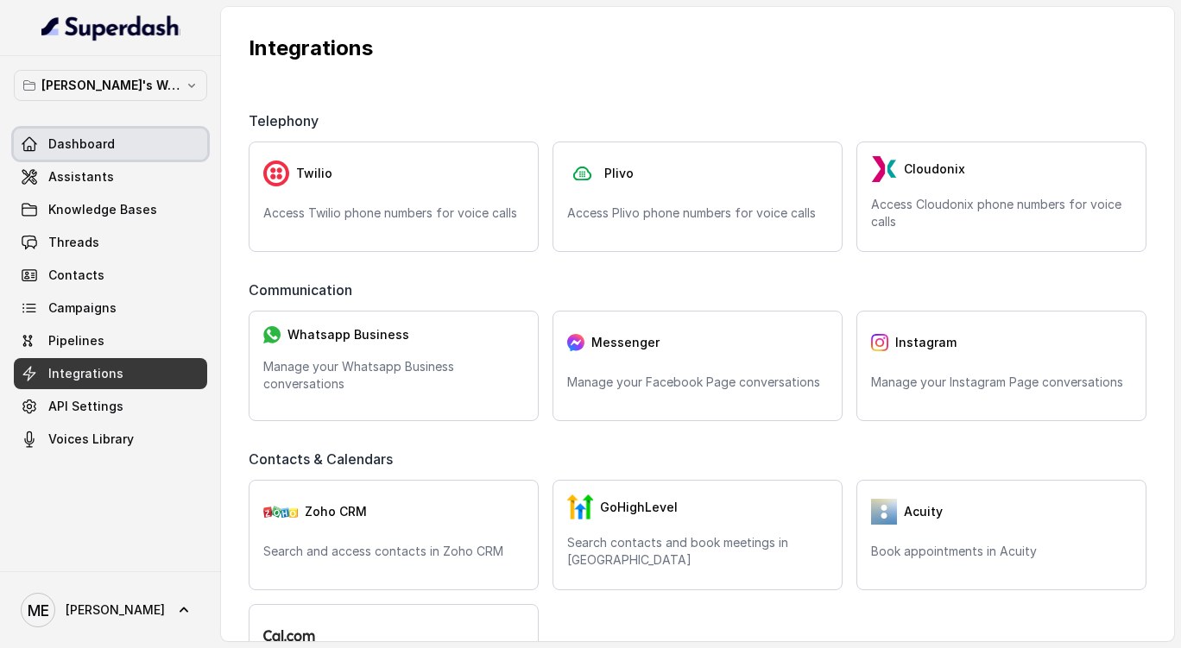
click at [117, 136] on link "Dashboard" at bounding box center [110, 144] width 193 height 31
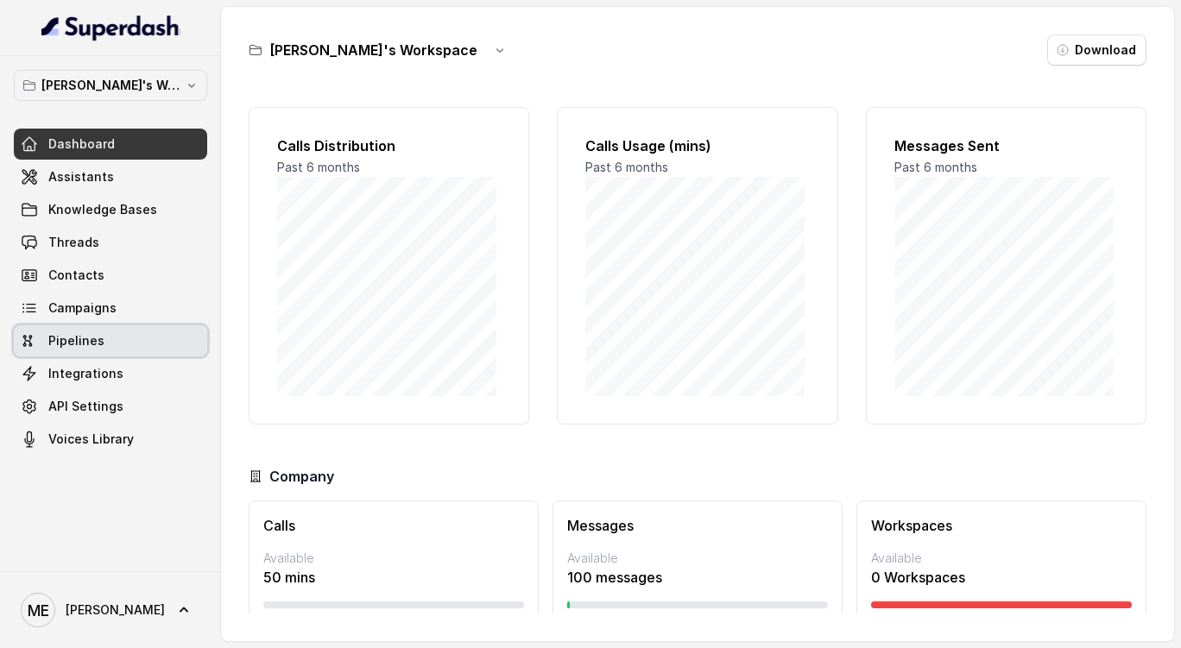
click at [144, 326] on link "Pipelines" at bounding box center [110, 340] width 193 height 31
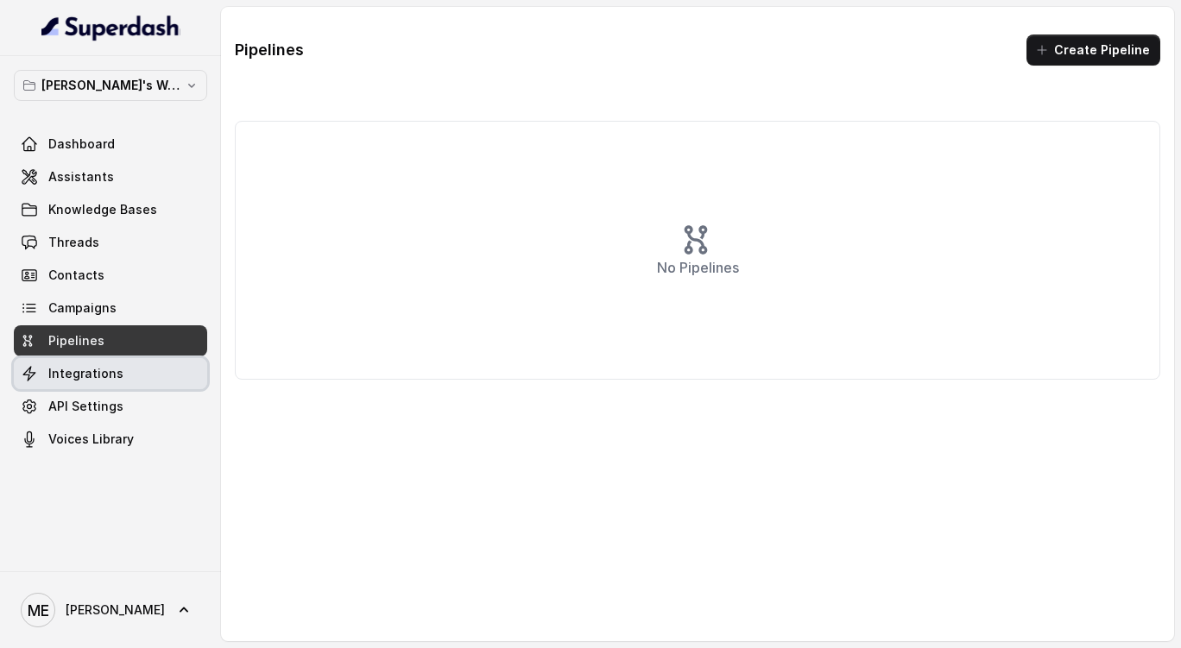
click at [112, 365] on span "Integrations" at bounding box center [85, 373] width 75 height 17
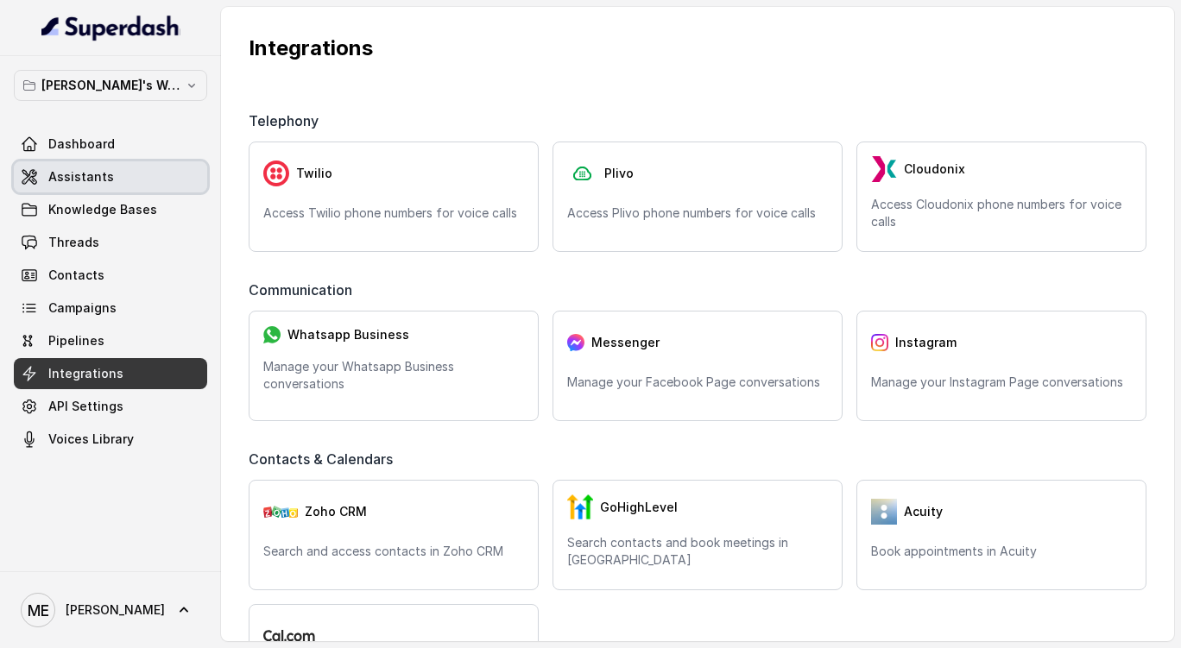
click at [123, 178] on link "Assistants" at bounding box center [110, 176] width 193 height 31
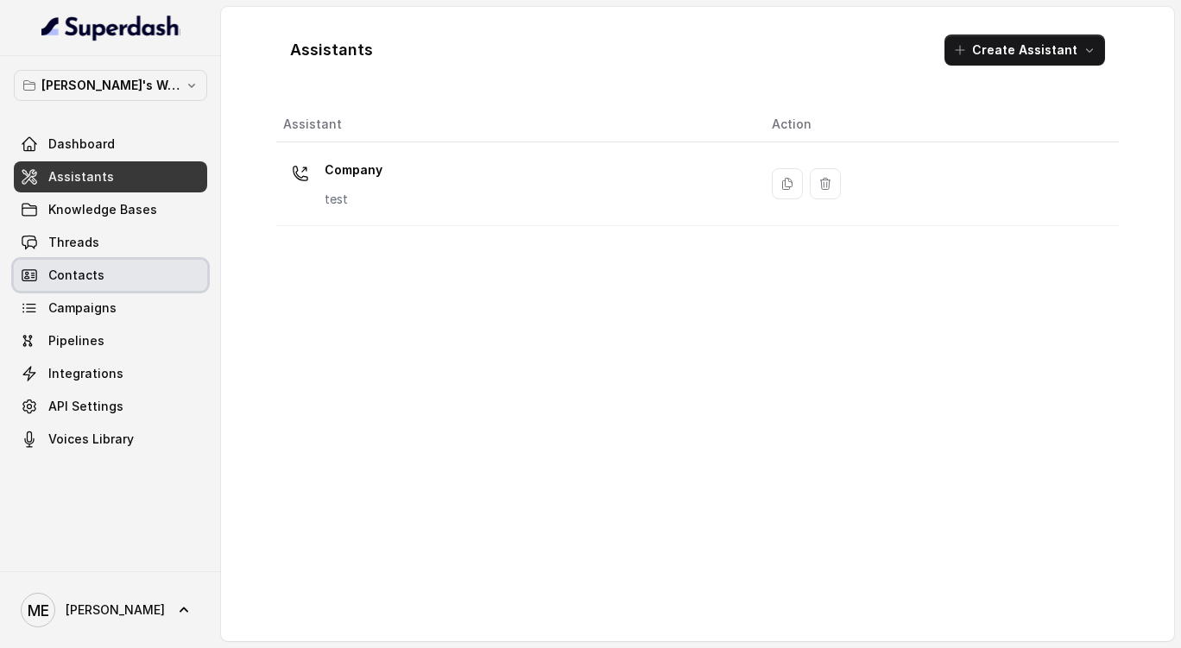
click at [123, 268] on link "Contacts" at bounding box center [110, 275] width 193 height 31
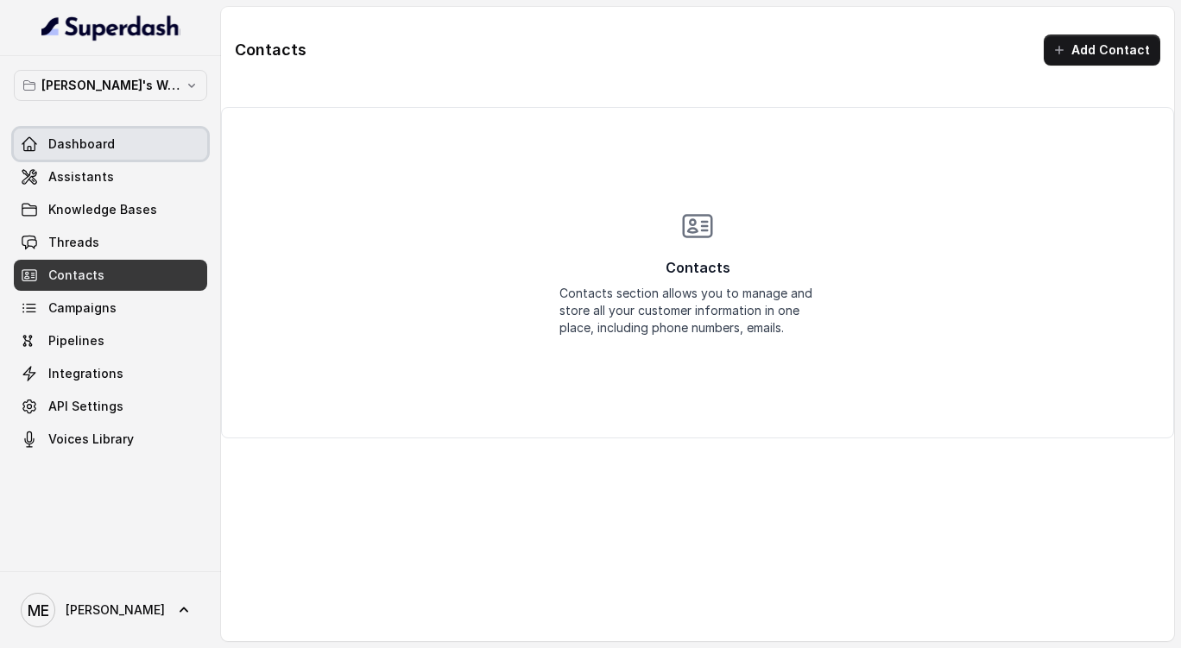
click at [128, 130] on link "Dashboard" at bounding box center [110, 144] width 193 height 31
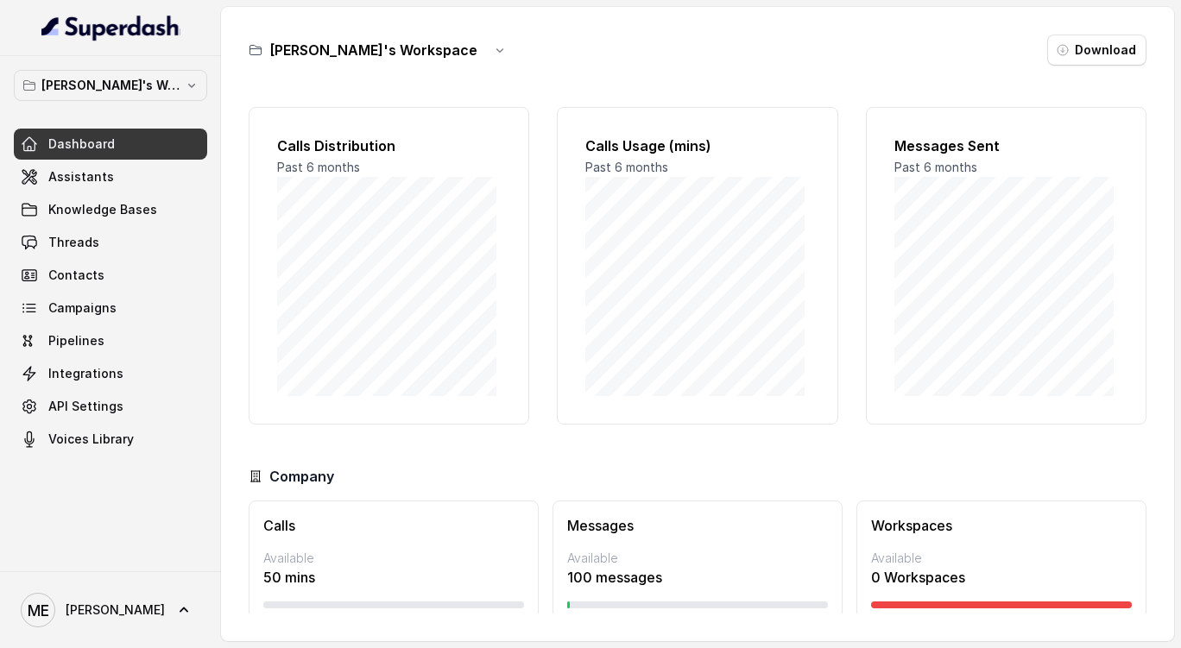
click at [384, 98] on div "Calls Distribution Past 6 months Calls Usage (mins) Past 6 months Messages Sent…" at bounding box center [698, 353] width 898 height 520
click at [140, 178] on link "Assistants" at bounding box center [110, 176] width 193 height 31
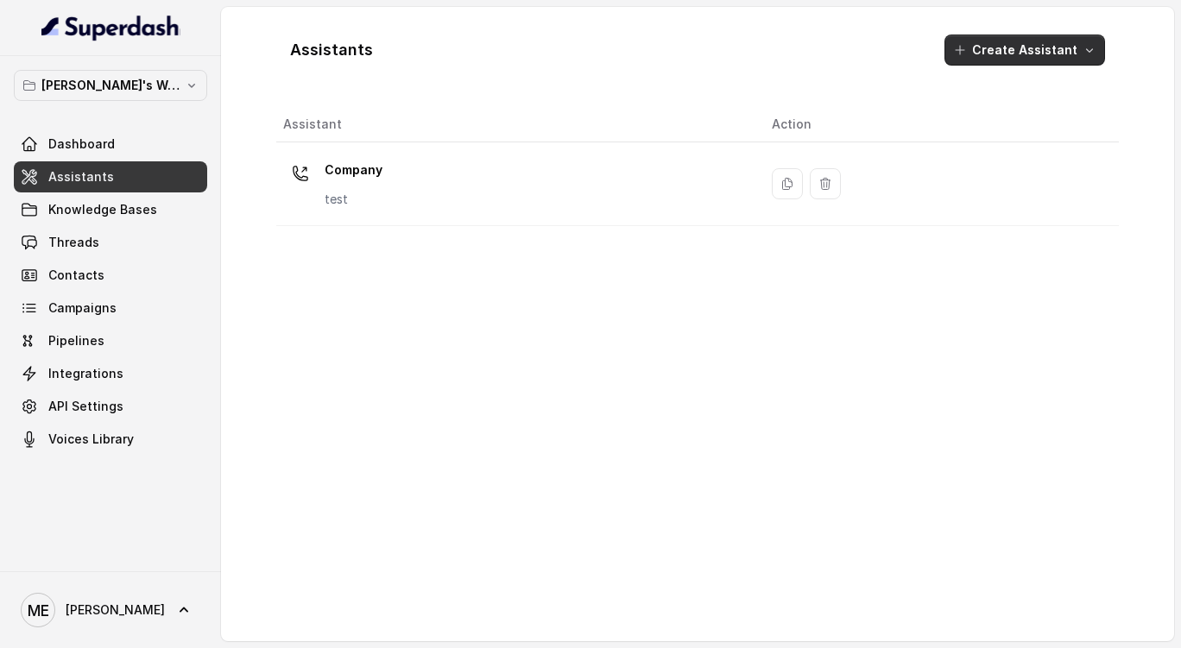
click at [1025, 61] on button "Create Assistant" at bounding box center [1024, 50] width 161 height 31
